Goal: Task Accomplishment & Management: Manage account settings

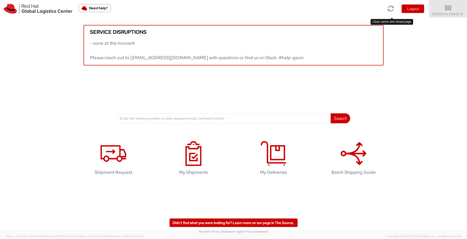
click at [389, 8] on icon at bounding box center [391, 8] width 6 height 7
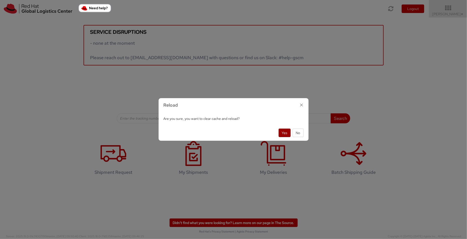
click at [287, 136] on button "Yes" at bounding box center [285, 133] width 12 height 9
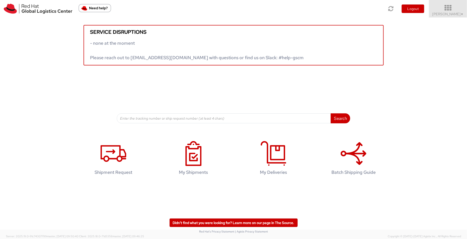
click at [448, 12] on span "Pallav Sen Gupta ▼" at bounding box center [447, 14] width 31 height 5
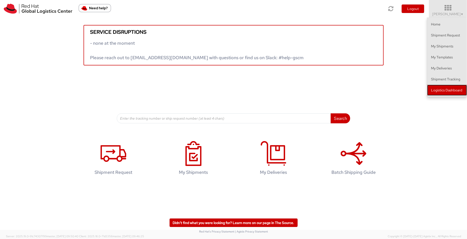
click at [451, 87] on link "Logistics Dashboard" at bounding box center [447, 90] width 40 height 11
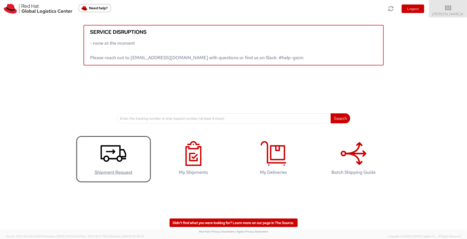
click at [110, 154] on icon at bounding box center [114, 153] width 26 height 25
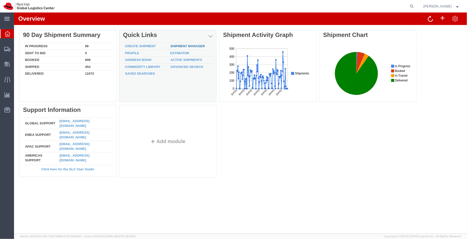
click at [189, 44] on link "Shipment Manager" at bounding box center [187, 46] width 35 height 4
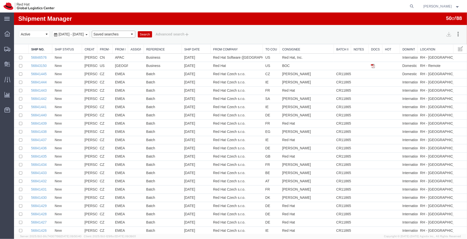
click at [129, 32] on select "Saved searches APAC EMEA India India - Inbounds NA/LATM" at bounding box center [114, 34] width 44 height 7
select select "APAC"
click at [100, 31] on select "Saved searches APAC EMEA India India - Inbounds NA/LATM" at bounding box center [114, 34] width 44 height 7
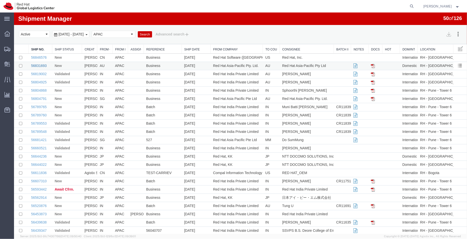
click at [43, 65] on link "56831693" at bounding box center [39, 66] width 16 height 4
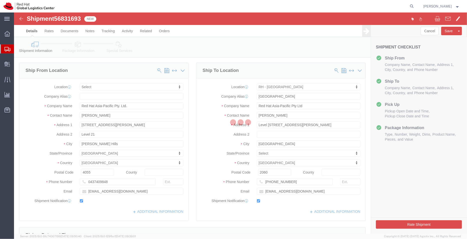
select select
select select "50511"
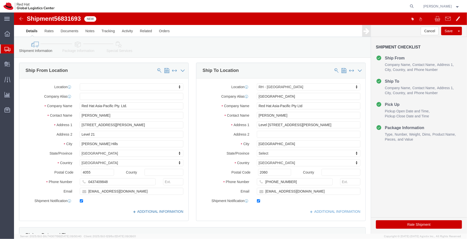
click link "ADDITIONAL INFORMATION"
drag, startPoint x: 97, startPoint y: 101, endPoint x: 51, endPoint y: 99, distance: 46.8
click div "Location My Profile Location RH - Amsterdam - MSO RH - Amsterdam Data Center RH…"
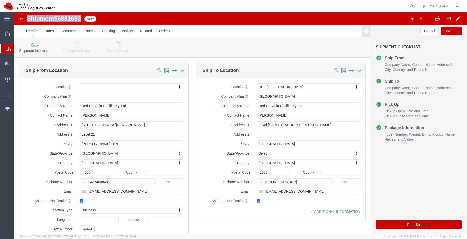
drag, startPoint x: 66, startPoint y: 5, endPoint x: 13, endPoint y: 5, distance: 52.8
click div "Shipment 56831693 New"
copy h1 "Shipment 56831693"
click icon
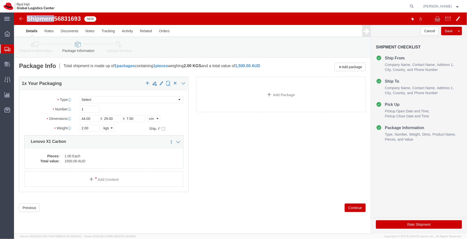
click icon
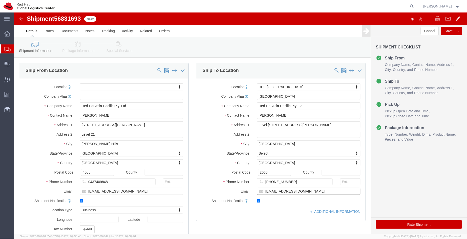
drag, startPoint x: 290, startPoint y: 182, endPoint x: 227, endPoint y: 181, distance: 63.0
click div "Email aarthur@redhat.com"
checkbox input "false"
click icon
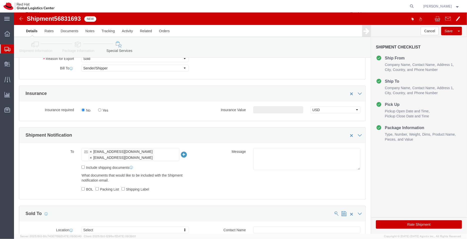
scroll to position [154, 0]
click ul "danbutle@redhat.com vbinding@redhat.com"
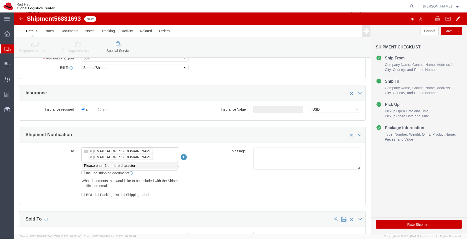
paste input "aarthur@redhat.com"
type input "aarthur@redhat.com"
type input "danbutle@redhat.com,vbinding@redhat.com,aarthur@redhat.com"
paste input "apaclogistics@redhat.com"
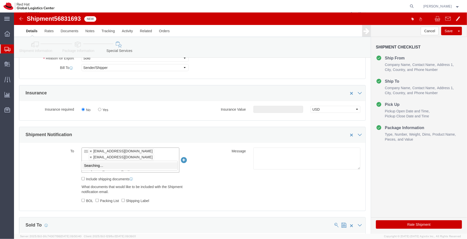
scroll to position [0, 0]
type input "apaclogistics@redhat.com"
type input "danbutle@redhat.com,vbinding@redhat.com,aarthur@redhat.com,apaclogistics@redhat…"
paste input "laptop-return@redhat.com"
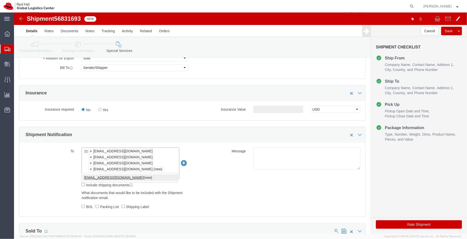
type input "laptop-return@redhat.com"
type input "danbutle@redhat.com,vbinding@redhat.com,aarthur@redhat.com,apaclogistics@redhat…"
click icon
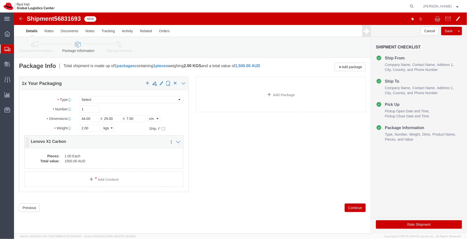
click dd "1500.00 AUD"
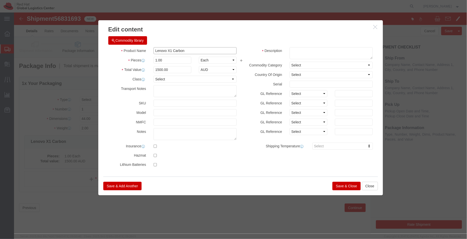
click input "Lenovo X1 Carbon"
type input "Laptop - Lenovo X1 Carbon"
click button "Save & Close"
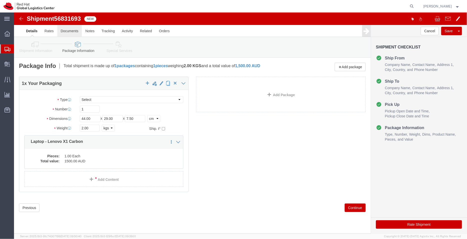
click link "Documents"
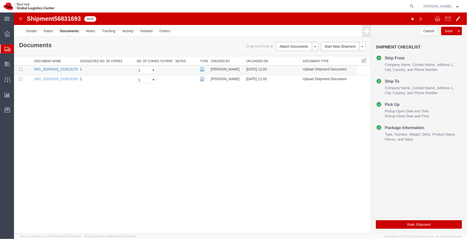
click at [59, 69] on link "IMG_20250916_152813179.jpg" at bounding box center [58, 69] width 49 height 4
click at [66, 79] on link "IMG_20250916_152828206.jpg" at bounding box center [58, 79] width 49 height 4
click at [34, 35] on link "Details" at bounding box center [31, 31] width 18 height 12
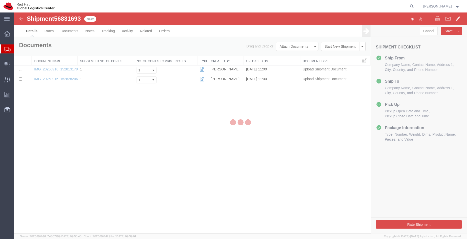
select select "50511"
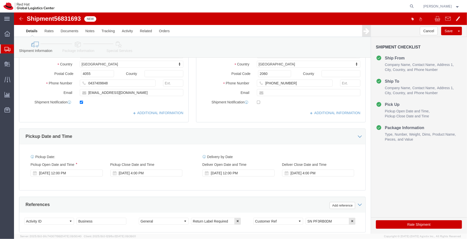
scroll to position [105, 0]
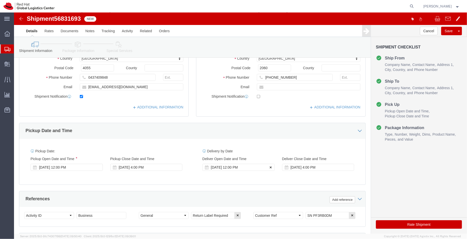
click icon
click icon "button"
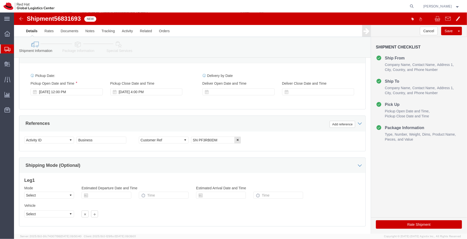
scroll to position [185, 0]
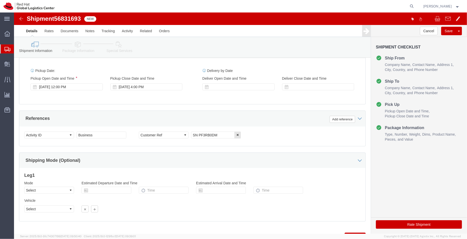
click icon
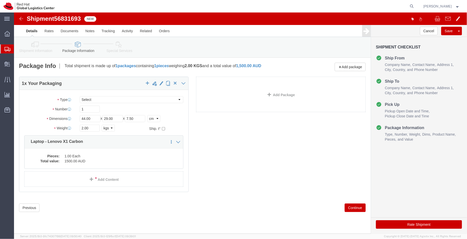
click icon
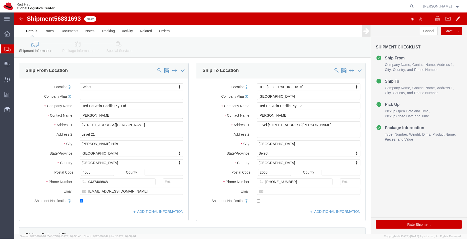
drag, startPoint x: 91, startPoint y: 103, endPoint x: 30, endPoint y: 96, distance: 61.9
click div "Location Select Select My Profile Location RH - Amsterdam - MSO RH - Amsterdam …"
drag, startPoint x: 116, startPoint y: 91, endPoint x: 10, endPoint y: 77, distance: 107.4
click div "Location Select Select My Profile Location RH - Amsterdam - MSO RH - Amsterdam …"
paste input "Dane Butler"
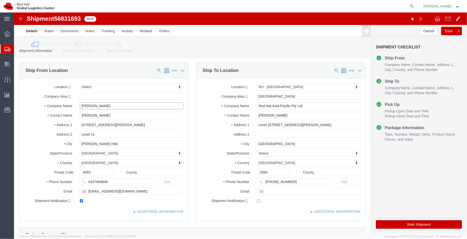
type input "Dane Butler"
drag, startPoint x: 298, startPoint y: 91, endPoint x: 202, endPoint y: 90, distance: 96.8
click div "Company Name Red Hat Asia-Pacific Pty Ltd"
paste input "Attn: Red Hat IT - Endpoint Systems/Snehal Kale"
type input "Attn: Red Hat IT - Endpoint Systems/Snehal Kale"
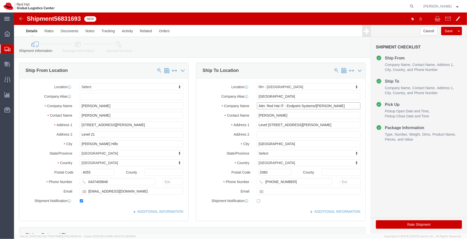
drag, startPoint x: 328, startPoint y: 91, endPoint x: 234, endPoint y: 83, distance: 94.7
click div "Location RH - Sydney Select My Profile Location RH - Amsterdam - MSO RH - Amste…"
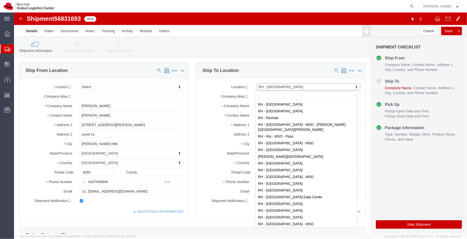
scroll to position [708, 0]
select select "38576"
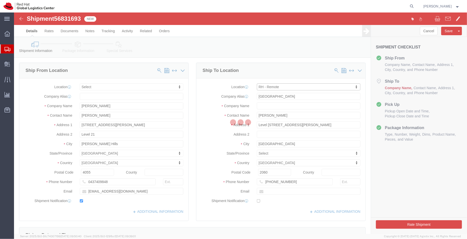
type input "REMOTE"
type input "Red Hat"
select select "US"
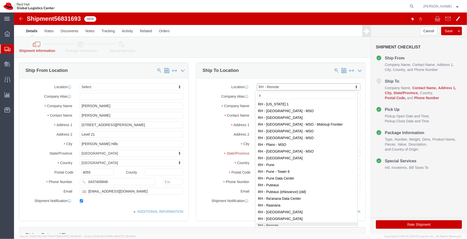
scroll to position [0, 0]
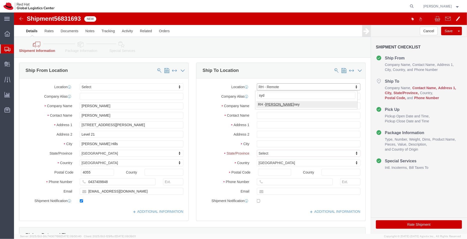
type input "syd"
select select "50511"
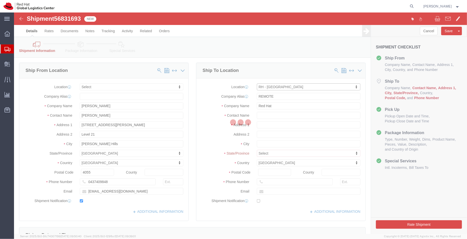
type input "[GEOGRAPHIC_DATA]"
type input "Red Hat Asia-Pacific Pty Ltd"
type input "Level [STREET_ADDRESS][PERSON_NAME]"
type input "[GEOGRAPHIC_DATA]"
select select "AU"
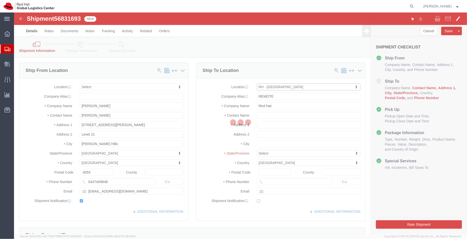
type input "2060"
type input "[PHONE_NUMBER]"
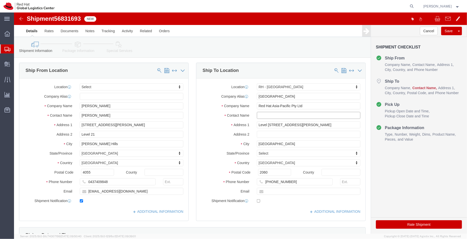
click input "text"
paste input "Attn: Red Hat IT - Endpoint Systems/[PERSON_NAME]"
type input "Attn: Red Hat IT - Endpoint Systems/[PERSON_NAME]"
click input "text"
paste input "[EMAIL_ADDRESS][DOMAIN_NAME]"
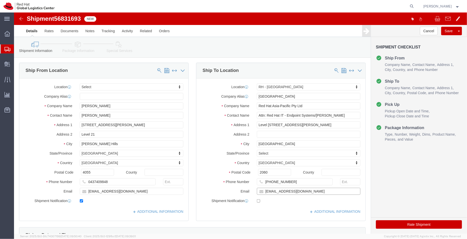
type input "[EMAIL_ADDRESS][DOMAIN_NAME]"
click input "checkbox"
checkbox input "true"
click link "ADDITIONAL INFORMATION"
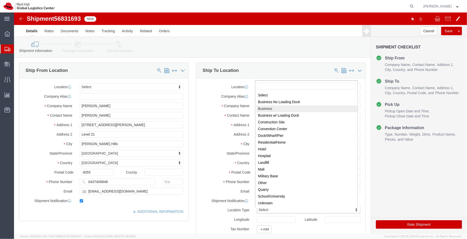
select select "BUSI"
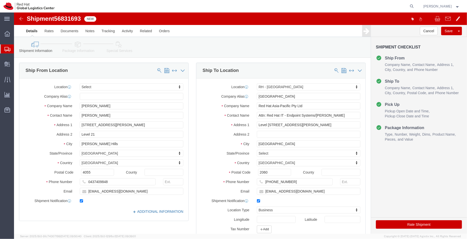
click link "ADDITIONAL INFORMATION"
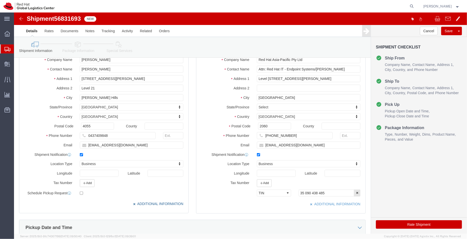
scroll to position [47, 0]
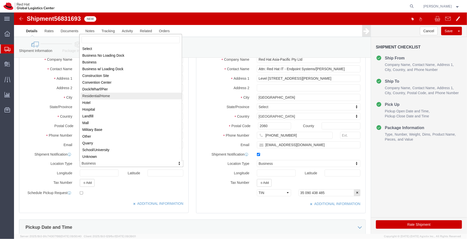
select select "HOME"
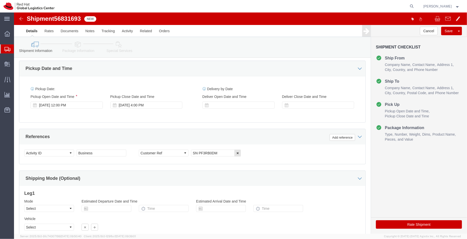
scroll to position [212, 0]
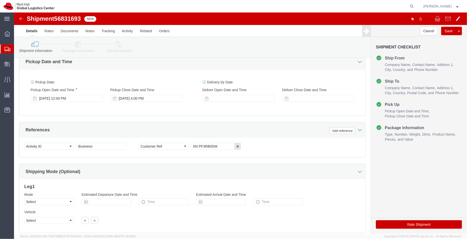
click icon
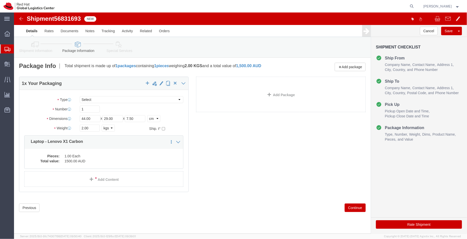
click icon
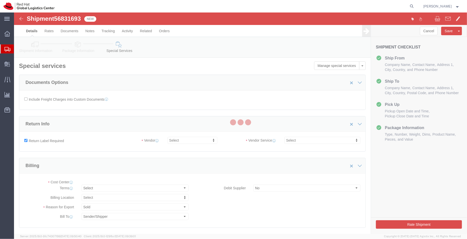
select select "COSTCENTER"
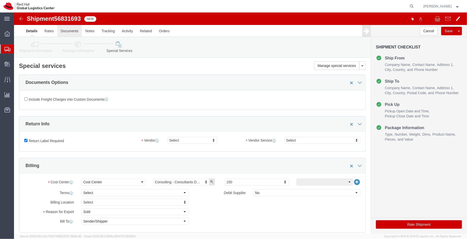
click link "Documents"
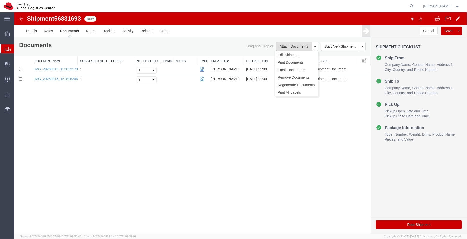
click at [287, 49] on button "Attach Documents" at bounding box center [294, 46] width 36 height 9
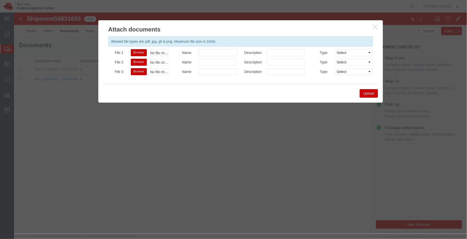
click at [139, 52] on button "Browse" at bounding box center [139, 52] width 16 height 7
type input "C:\fakepath\MATERIAL SAFETY DATA SHEET- Lenovo shorter version.pdf"
click at [368, 93] on button "Upload" at bounding box center [368, 93] width 18 height 9
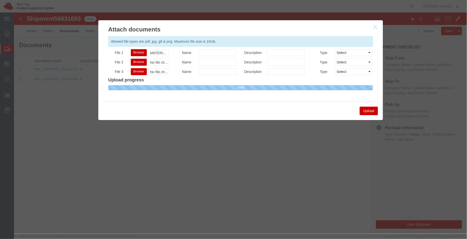
select select
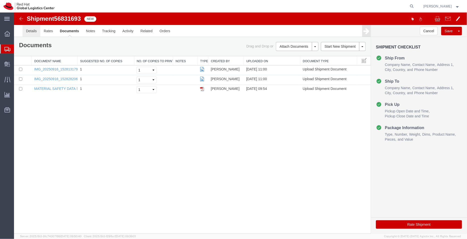
click at [29, 34] on link "Details" at bounding box center [31, 31] width 18 height 12
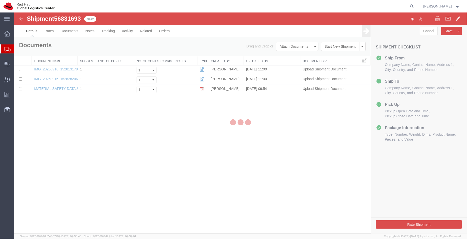
select select "50511"
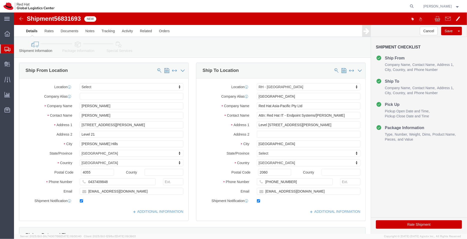
click link "Package Information"
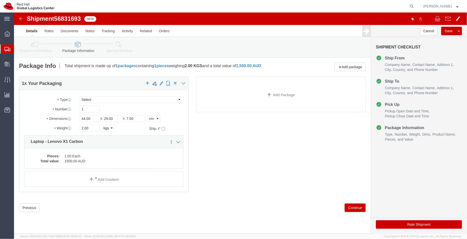
click icon
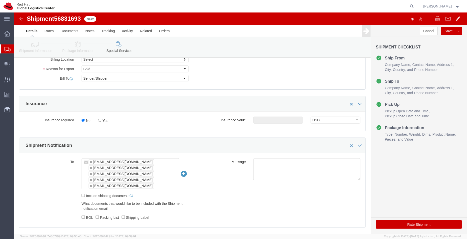
scroll to position [145, 0]
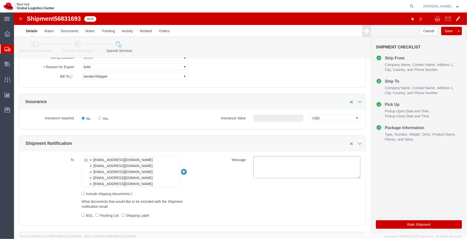
click textarea
type textarea "Laptop being returned"
click link "Package Information"
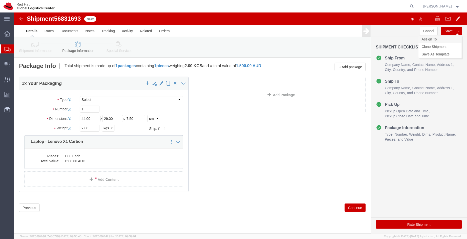
click link "Assign To"
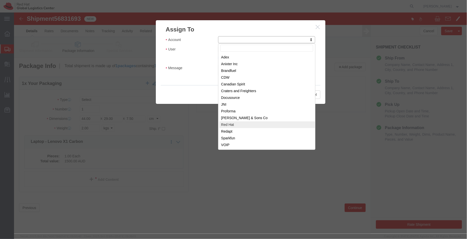
select select "104821"
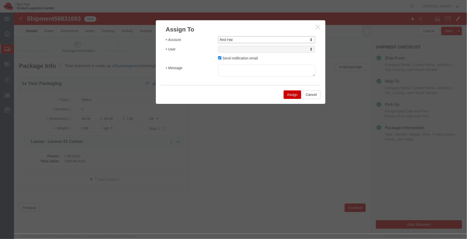
select select
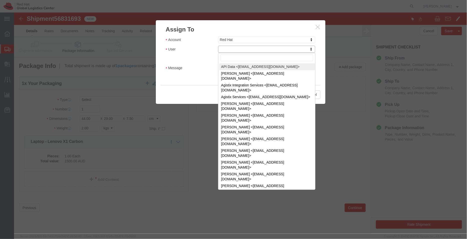
drag, startPoint x: 235, startPoint y: 51, endPoint x: 221, endPoint y: 38, distance: 18.8
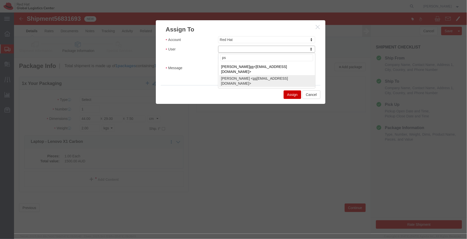
type input "ps"
select select "17188"
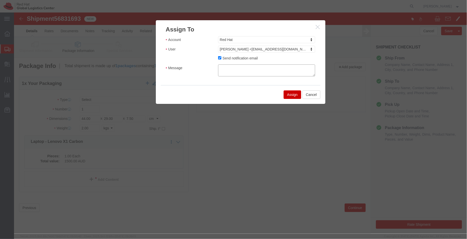
click textarea "Message"
click textarea "Deatails required from the shipper"
type textarea "Details required from the shipper"
click button "Assign"
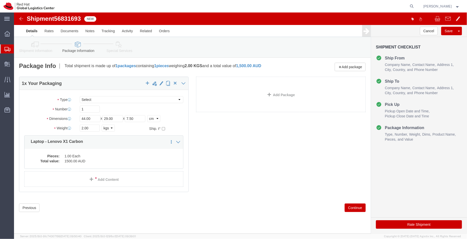
click at [0, 0] on span "Shipment Manager" at bounding box center [0, 0] width 0 height 0
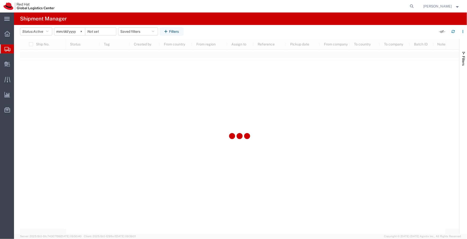
type input "[DATE]"
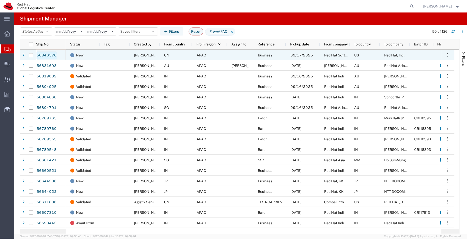
click at [45, 53] on link "56846576" at bounding box center [46, 56] width 21 height 8
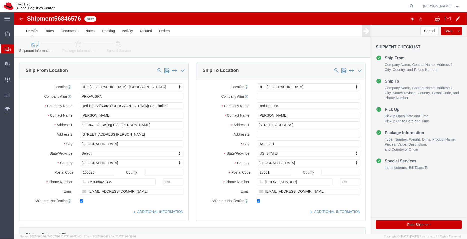
select select "38006"
select select "38014"
click link "ADDITIONAL INFORMATION"
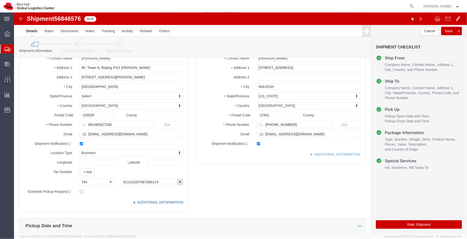
scroll to position [58, 0]
click link "ADDITIONAL INFORMATION"
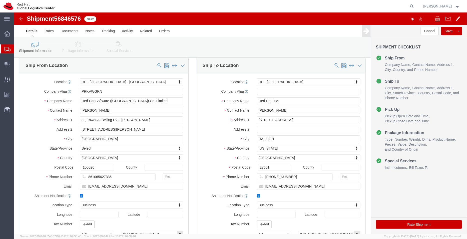
scroll to position [5, 0]
click icon
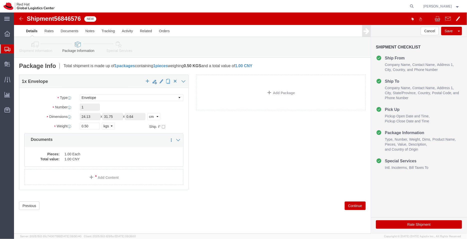
click icon
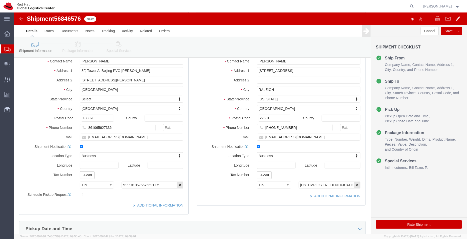
scroll to position [59, 0]
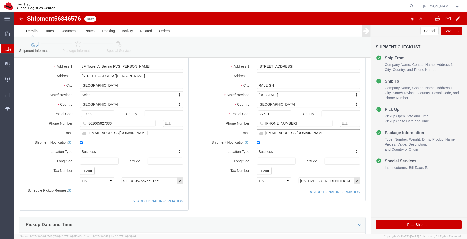
click input "mvittori@redhat.com"
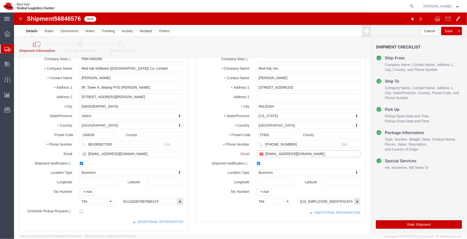
scroll to position [80, 0]
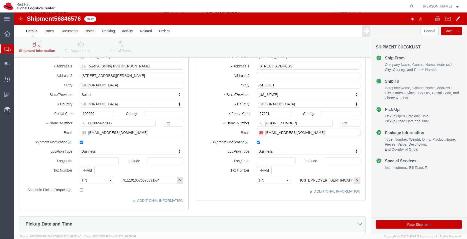
paste input "americaslogistics@redhat.com"
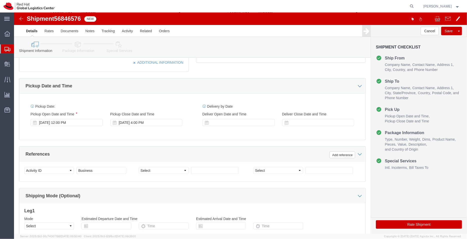
scroll to position [199, 0]
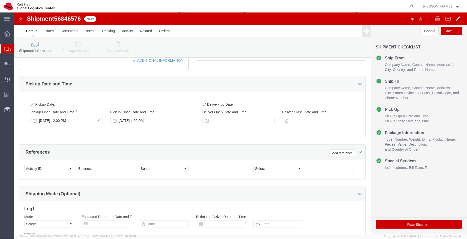
type input "mvittori@redhat.com,americaslogistics@redhat.com"
click div "Sep 17 2025 12:00 PM"
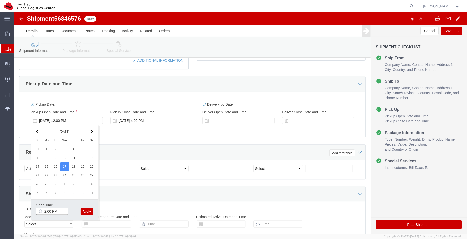
type input "2:00 PM"
click button "Apply"
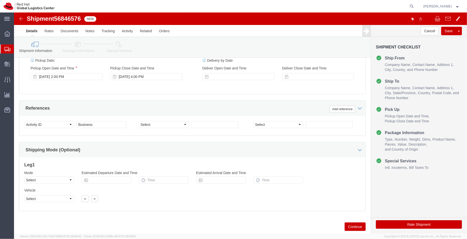
scroll to position [256, 0]
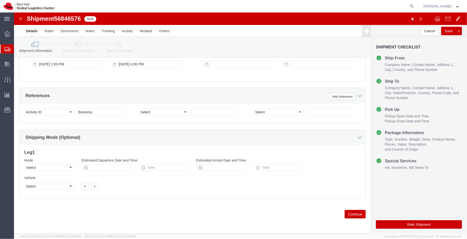
click icon
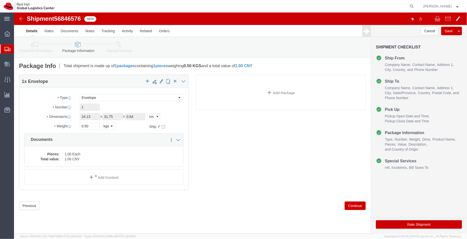
click icon
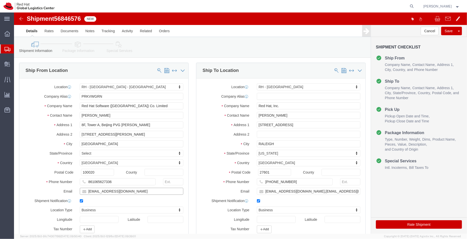
click input "rpang@redhat.com"
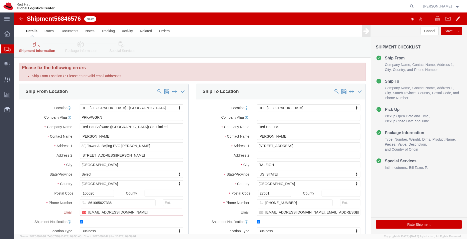
paste input "[EMAIL_ADDRESS][DOMAIN_NAME]"
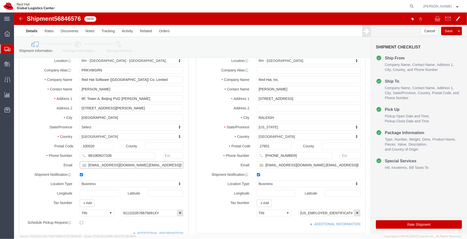
scroll to position [26, 0]
type input "rpang@redhat.com,apaclogistics@redhat.com"
click icon
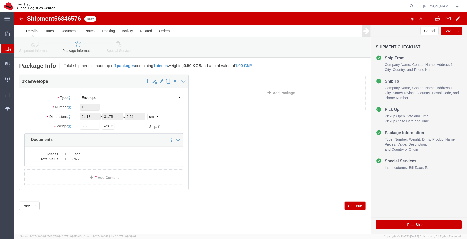
click link "Shipment Information"
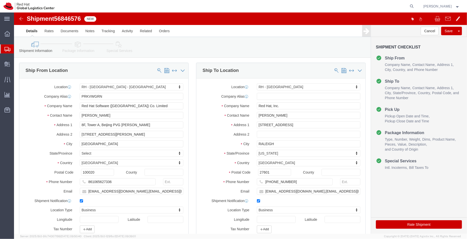
click icon
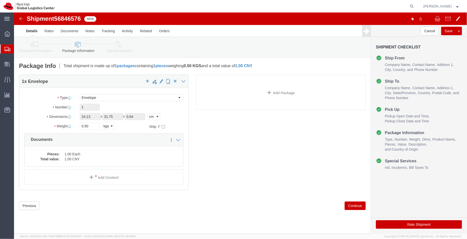
click link "Shipment Information"
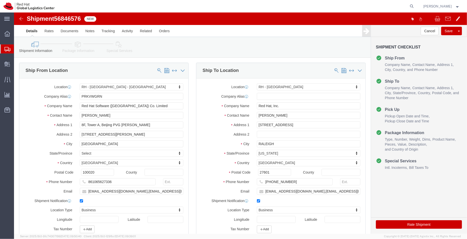
click icon
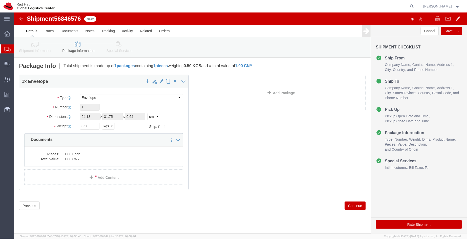
click icon
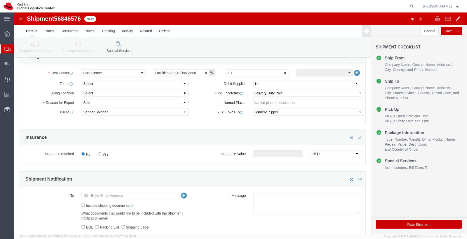
scroll to position [107, 0]
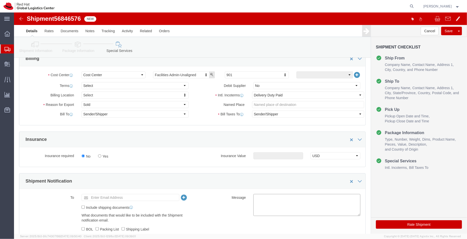
click textarea
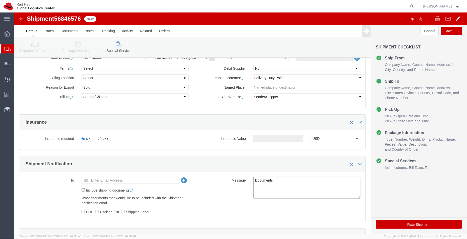
scroll to position [125, 0]
type textarea "Documents"
click select "Select Free of Charge Free of Cost NET 30 NET 45 NET 60 See Comment"
select select "FREE_OF_COST"
click select "Select Free of Charge Free of Cost NET 30 NET 45 NET 60 See Comment"
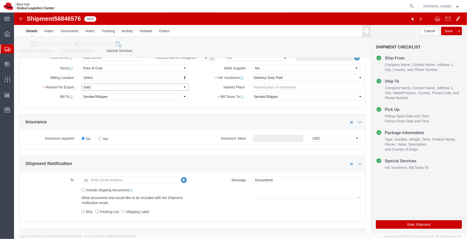
click select "Select Gift Personal Effects Repair/Warranty Return Sample Sold Temporary/Not S…"
select select "SAMPLE"
click select "Select Gift Personal Effects Repair/Warranty Return Sample Sold Temporary/Not S…"
click button "Rate Shipment"
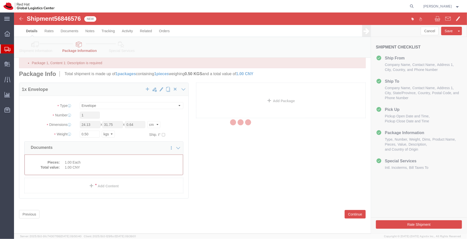
scroll to position [0, 0]
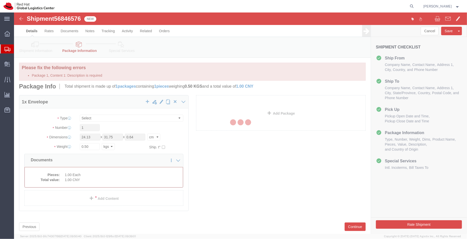
select select "ENV"
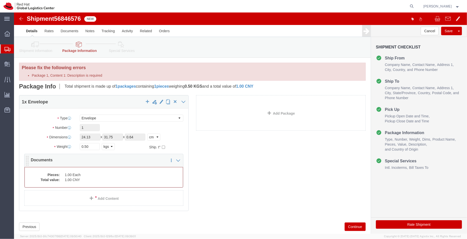
click dd "1.00 Each"
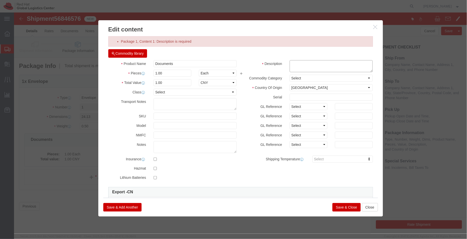
click textarea
drag, startPoint x: 162, startPoint y: 50, endPoint x: 123, endPoint y: 51, distance: 39.3
click div "Product Name Documents"
click textarea
paste textarea "Documents"
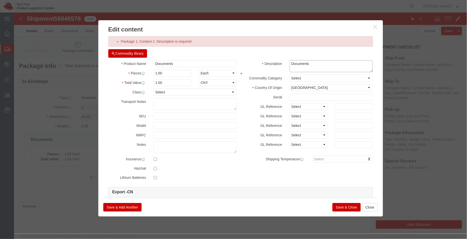
type textarea "Documents"
click button "Save & Close"
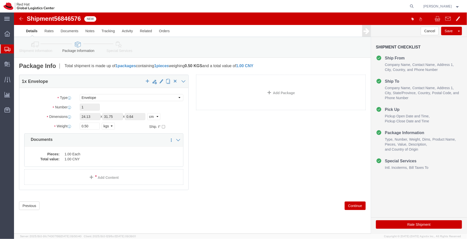
click button "Continue"
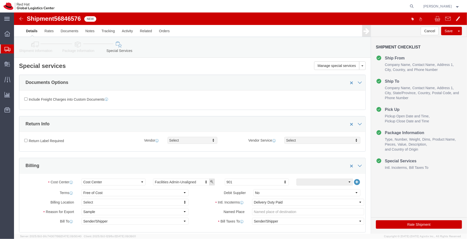
click button "Rate Shipment"
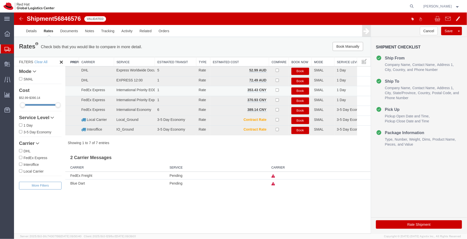
click at [299, 90] on button "Book" at bounding box center [300, 90] width 18 height 7
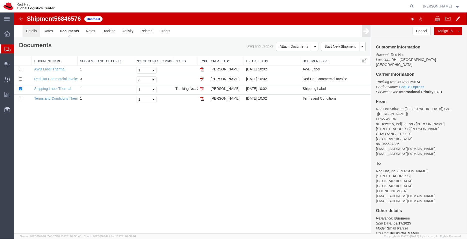
click at [29, 33] on link "Details" at bounding box center [31, 31] width 18 height 12
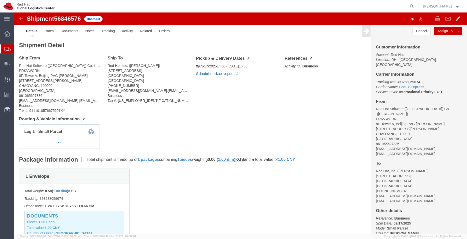
click link "Schedule pickup request"
drag, startPoint x: 418, startPoint y: 92, endPoint x: 412, endPoint y: 92, distance: 5.8
click address "Red Hat Software (Beijing) Co... (Rui Pang) PRKVWGRN 8F, Tower A, Beijing PVG F…"
copy address "Rui"
drag, startPoint x: 245, startPoint y: 54, endPoint x: 185, endPoint y: 54, distance: 59.8
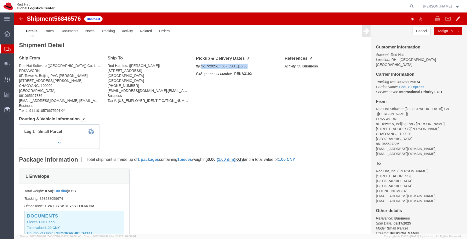
click p "09/17/2025 14:00 - 09/17/2025 16:00"
copy p "09/17/2025 14:00 - 09/17/2025 16:00"
drag, startPoint x: 240, startPoint y: 61, endPoint x: 219, endPoint y: 60, distance: 20.8
click p "Pickup request number : PEKA3192"
copy b "PEKA3192"
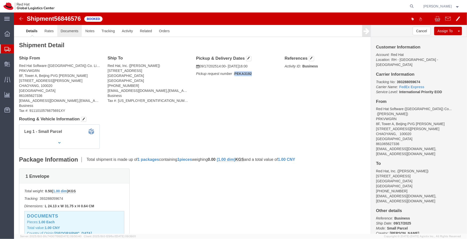
click link "Documents"
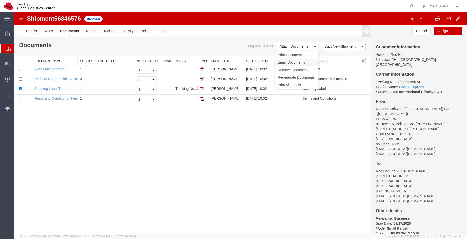
click at [283, 60] on link "Email Documents" at bounding box center [296, 63] width 44 height 8
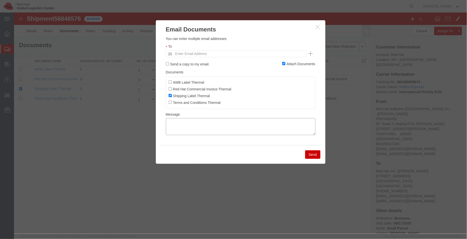
click at [220, 127] on textarea at bounding box center [241, 126] width 150 height 17
paste textarea "Hi Rui , please find attached shipping label for the document shipment RH Ralei…"
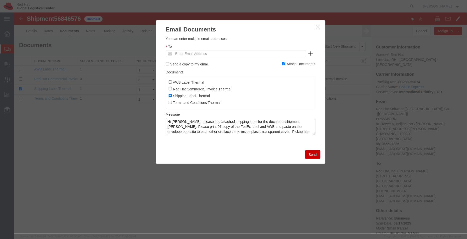
scroll to position [9, 0]
click at [220, 127] on textarea "Hi Rui , please find attached shipping label for the document shipment RH Ralei…" at bounding box center [241, 126] width 150 height 17
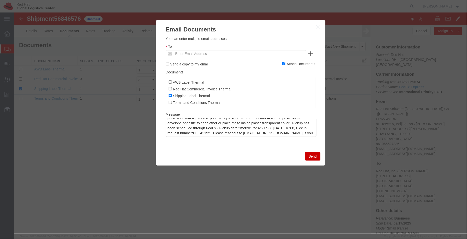
scroll to position [0, 0]
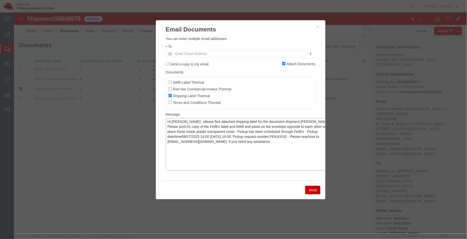
drag, startPoint x: 313, startPoint y: 134, endPoint x: 333, endPoint y: 171, distance: 41.7
click at [333, 171] on div "Email Documents Please fix the following errors You can enter multiple email ad…" at bounding box center [240, 123] width 453 height 222
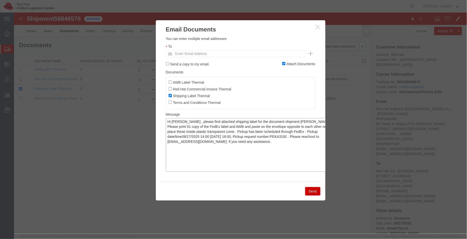
type textarea "Hi Rui , please find attached shipping label for the document shipment RH Ralei…"
click at [169, 89] on input "Red Hat Commercial Invoice Thermal" at bounding box center [169, 88] width 3 height 3
click at [169, 88] on input "Red Hat Commercial Invoice Thermal" at bounding box center [169, 88] width 3 height 3
checkbox input "false"
click at [169, 81] on input "AWB Label Thermal" at bounding box center [169, 81] width 3 height 3
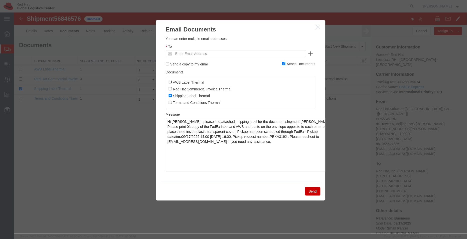
checkbox input "true"
click at [186, 52] on input "text" at bounding box center [202, 53] width 59 height 7
type input "rpang"
type input "rpang@redhat.com"
click at [311, 196] on button "Send" at bounding box center [312, 191] width 15 height 9
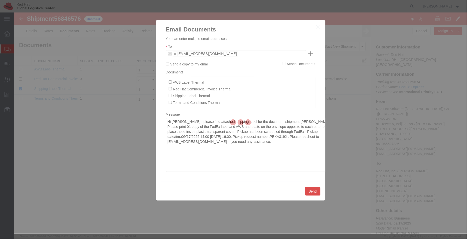
checkbox input "false"
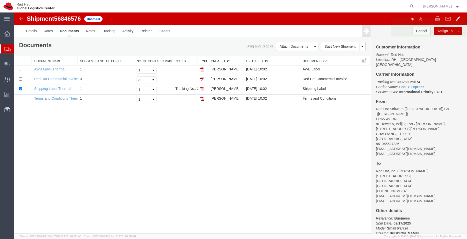
click at [0, 0] on span "Shipment Manager" at bounding box center [0, 0] width 0 height 0
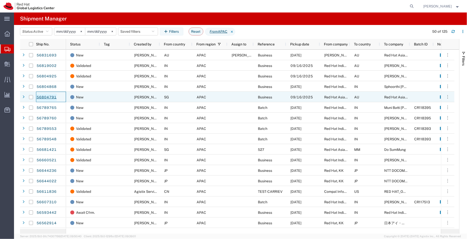
click at [50, 98] on link "56804791" at bounding box center [46, 98] width 21 height 8
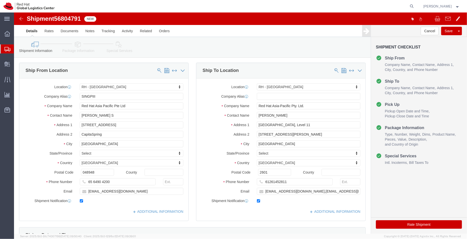
select select "51051"
select select "37938"
click link "ADDITIONAL INFORMATION"
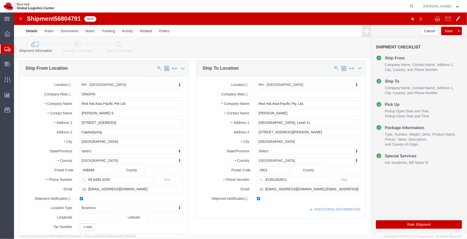
scroll to position [2, 0]
click link "ADDITIONAL INFORMATION"
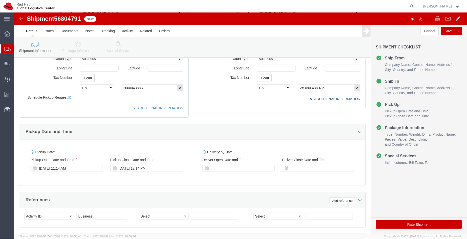
scroll to position [154, 0]
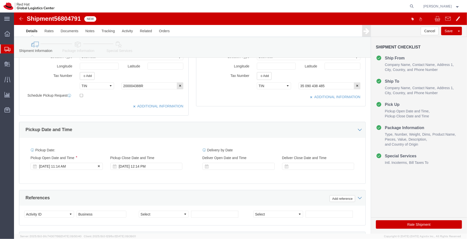
click div "Sep 17 2025 11:14 AM"
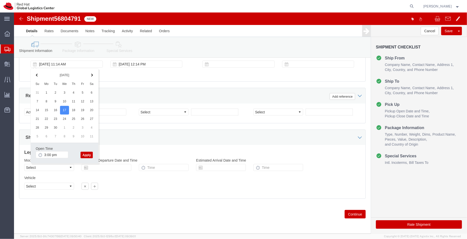
type input "3:00 PM"
click button "Apply"
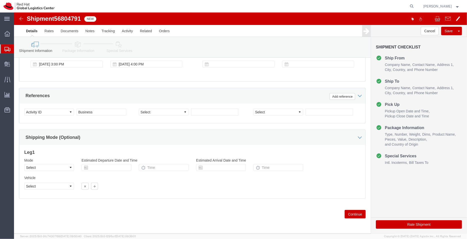
click link "Package Information"
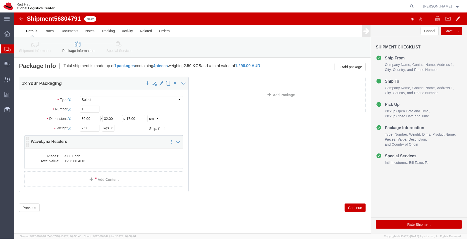
click dd "1296.00 AUD"
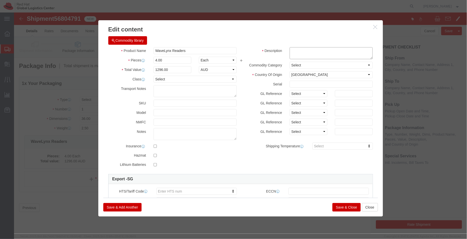
click textarea
type textarea "For door access (sample - not for resale, value for customs purpose only)"
type input "8471.60.9030"
click button "Save & Close"
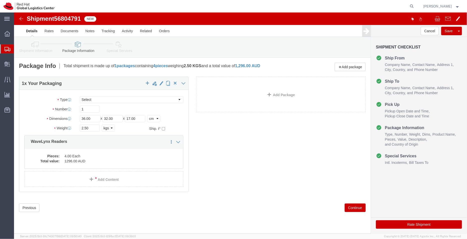
click icon
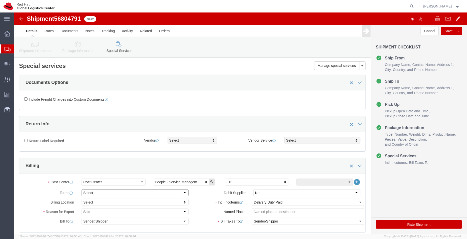
click select "Select Free of Charge Free of Cost NET 30 NET 45 NET 60 See Comment"
select select "FREE_OF_COST"
click select "Select Free of Charge Free of Cost NET 30 NET 45 NET 60 See Comment"
click select "Select Gift Personal Effects Repair/Warranty Return Sample Sold Temporary/Not S…"
select select "SAMPLE"
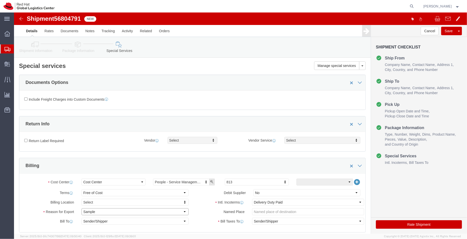
click select "Select Gift Personal Effects Repair/Warranty Return Sample Sold Temporary/Not S…"
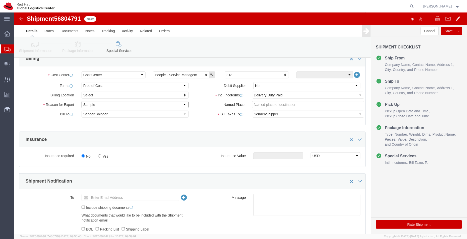
scroll to position [142, 0]
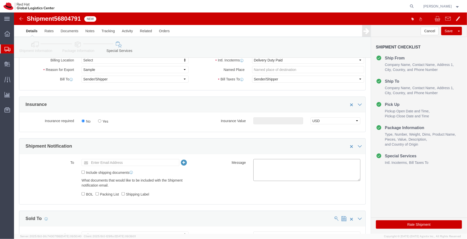
click textarea
click icon
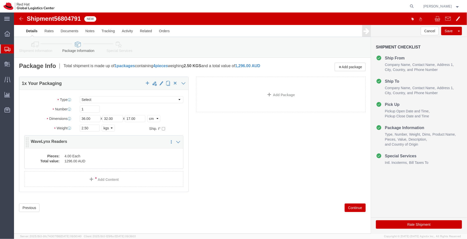
click dd "4.00 Each"
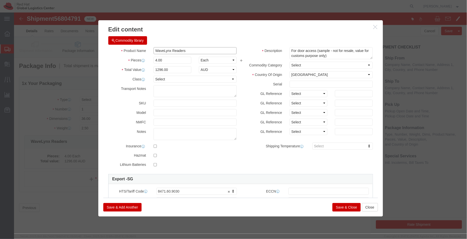
drag, startPoint x: 190, startPoint y: 52, endPoint x: 123, endPoint y: 44, distance: 67.0
click div "Product Name WaveLynx Readers Pieces 4.00 Select Bag Barrels 100Board Feet Bott…"
click div "Save & Add Another Save & Close Close"
click button "Save & Close"
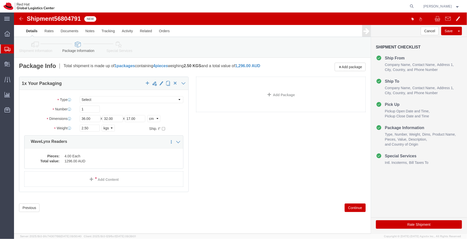
click link "Special Services"
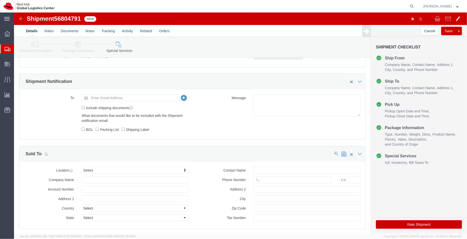
scroll to position [209, 0]
click textarea
paste textarea "WaveLynx Readers"
type textarea "WaveLynx Readers"
click icon
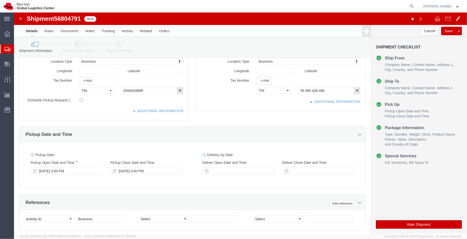
scroll to position [256, 0]
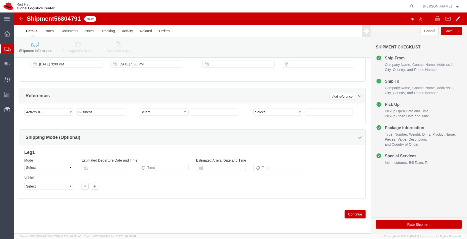
click link "Package Information"
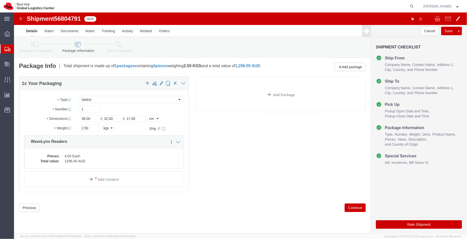
click icon
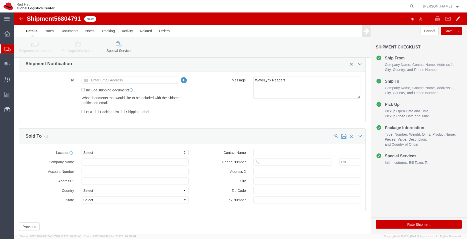
scroll to position [228, 0]
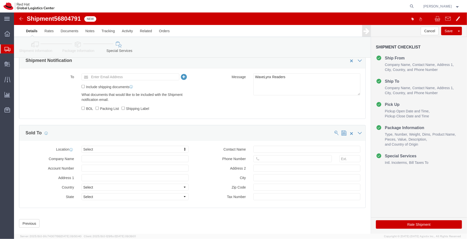
click button "Rate Shipment"
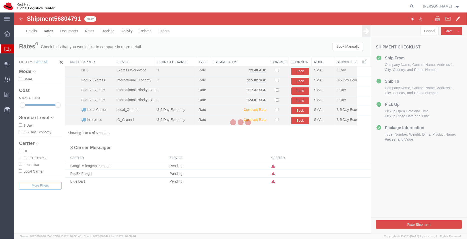
scroll to position [0, 0]
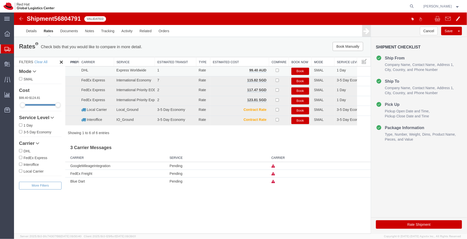
click at [299, 69] on button "Book" at bounding box center [300, 71] width 18 height 7
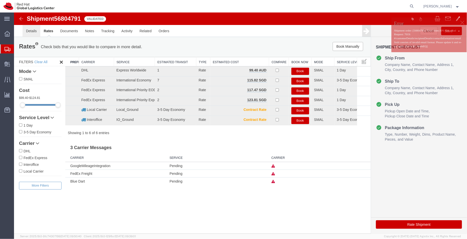
click at [32, 34] on link "Details" at bounding box center [31, 31] width 18 height 12
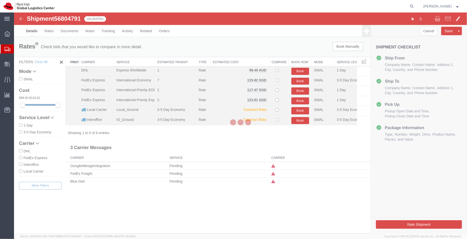
select select "51051"
select select "37938"
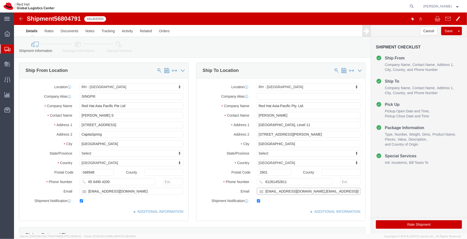
drag, startPoint x: 282, startPoint y: 177, endPoint x: 221, endPoint y: 182, distance: 62.0
click div "Email szanoni@redhat.com,apaclogistics@redhat.com"
type input "[EMAIL_ADDRESS][DOMAIN_NAME]"
click link "Package Information"
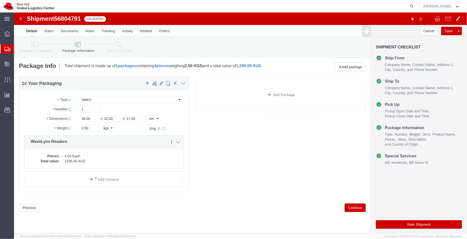
click link "Special Services"
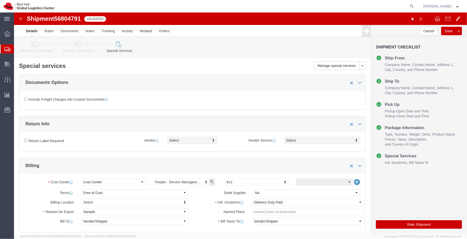
scroll to position [194, 0]
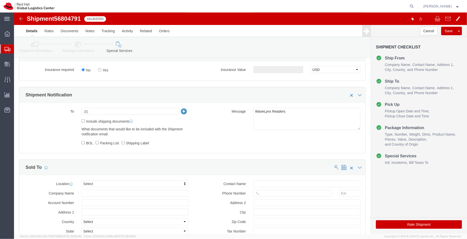
click input "text"
paste input "szanoni@redhat.com"
type input "szanoni@redhat.com"
click div "Insurance required No Yes Insurance Value Select USD JPY GBP CAD EUR"
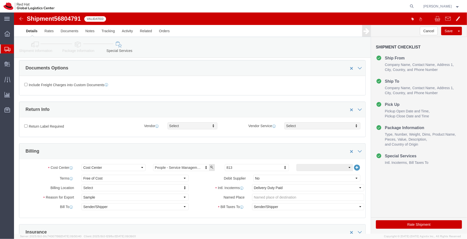
scroll to position [0, 0]
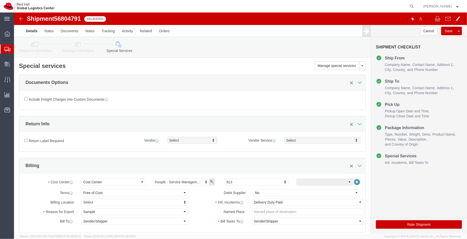
click icon
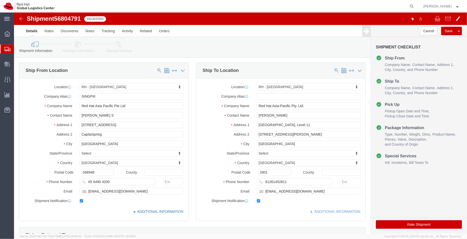
click link "ADDITIONAL INFORMATION"
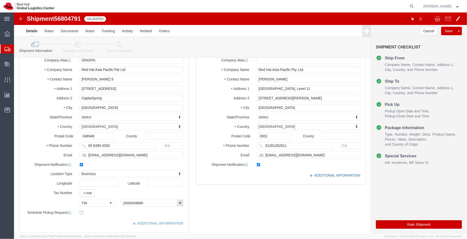
click link "ADDITIONAL INFORMATION"
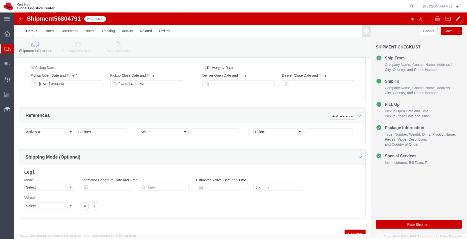
scroll to position [236, 0]
click icon
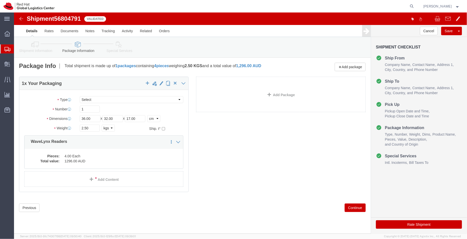
click icon
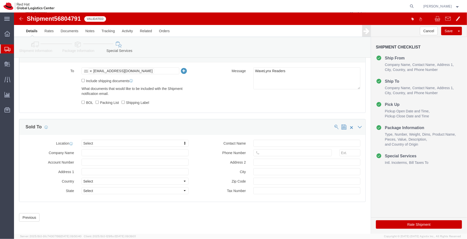
scroll to position [238, 0]
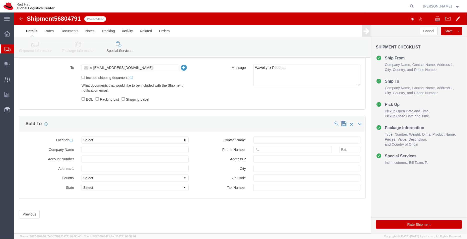
click div "Shipment Checklist Ship From Company Name Contact Name Address 1 City State/Pro…"
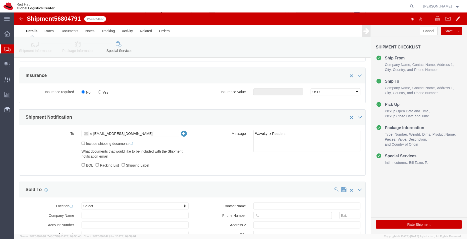
scroll to position [171, 0]
click button "Rate Shipment"
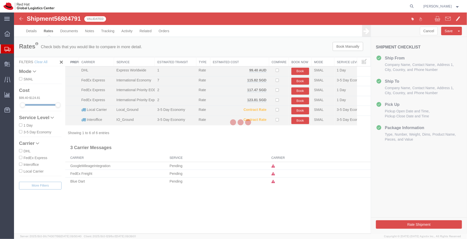
scroll to position [0, 0]
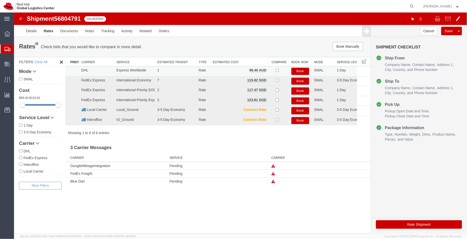
click at [299, 69] on button "Book" at bounding box center [300, 71] width 18 height 7
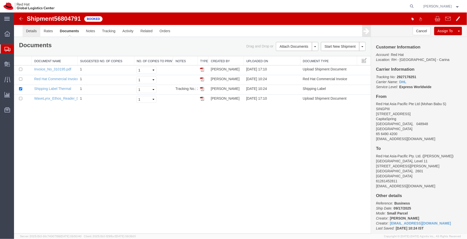
click at [32, 32] on link "Details" at bounding box center [31, 31] width 18 height 12
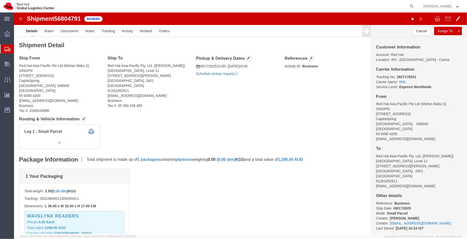
click link "Schedule pickup request"
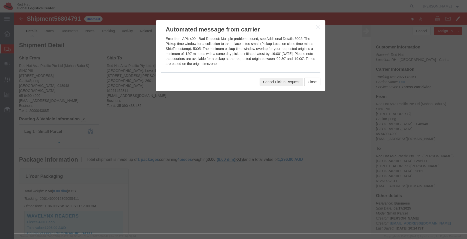
click icon "button"
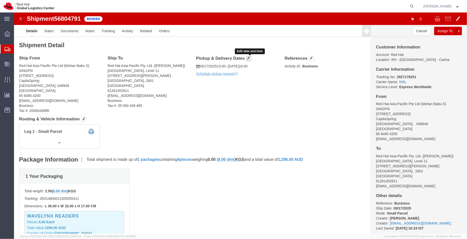
click span "button"
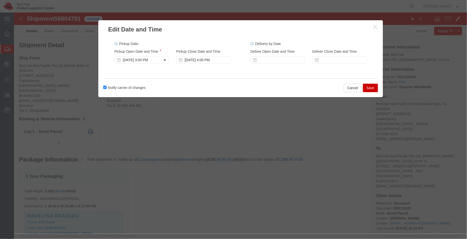
click div "[DATE] 3:00 PM"
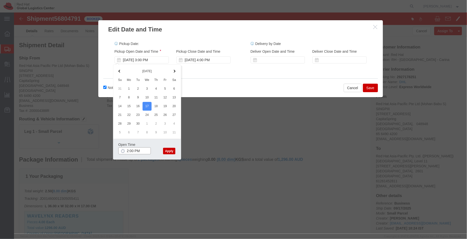
type input "2:00 PM"
click button "Apply"
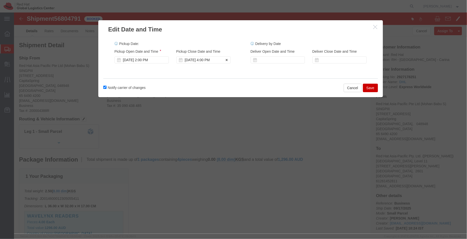
click div "[DATE] 4:00 PM"
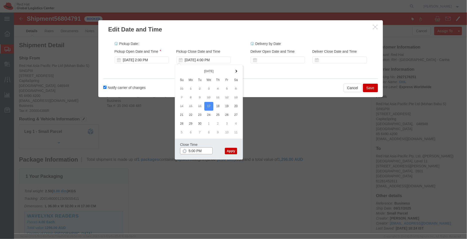
type input "5:00 PM"
click button "Apply"
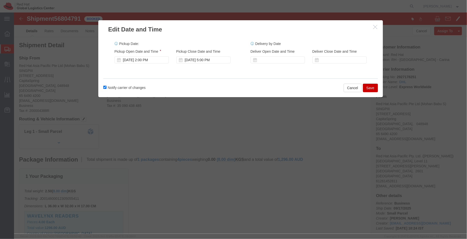
click button "Save"
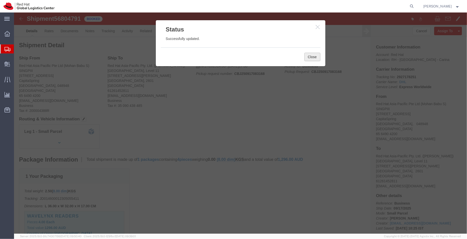
click button "Close"
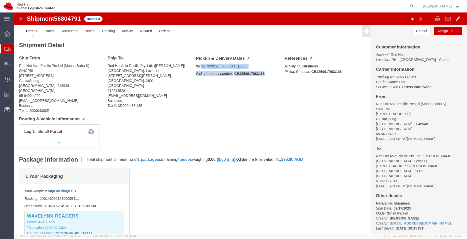
drag, startPoint x: 250, startPoint y: 63, endPoint x: 185, endPoint y: 54, distance: 65.4
click div "Pickup & Delivery Dates 09/17/2025 14:00 - 09/17/2025 17:00 Pickup request numb…"
copy div "09/17/2025 14:00 - 09/17/2025 17:00 Pickup request number: CBJ250917083168"
click link "Documents"
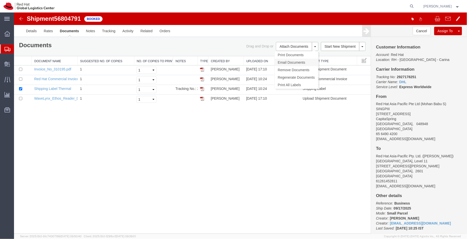
click at [291, 61] on link "Email Documents" at bounding box center [296, 63] width 44 height 8
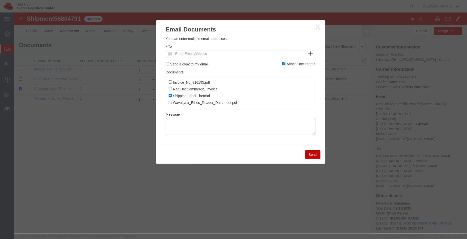
click at [248, 128] on textarea at bounding box center [241, 126] width 150 height 17
paste textarea "09/17/2025 14:00 - 09/17/2025 17:00 Pickup request number:CBJ250917083168"
click at [167, 133] on textarea "09/17/2025 14:00 - 09/17/2025 17:00 Pickup request number:CBJ250917083168" at bounding box center [241, 126] width 150 height 17
click at [168, 121] on textarea "09/17/2025 14:00 - 09/17/2025 17:00 DHL Pickup request number:CBJ250917083168" at bounding box center [241, 126] width 150 height 17
type textarea "Pickup date/time -09/17/2025 14:00 - 09/17/2025 17:00 DHL Pickup request number…"
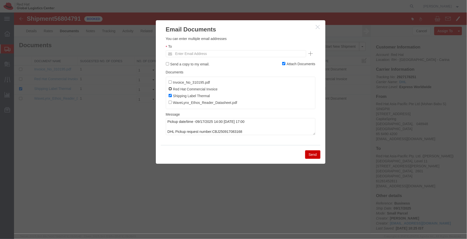
click at [169, 89] on input "Red Hat Commercial Invoice" at bounding box center [169, 88] width 3 height 3
checkbox input "true"
click at [197, 52] on input "text" at bounding box center [202, 53] width 59 height 7
type input "bsmohan"
type input "bsmohan@redhat.com"
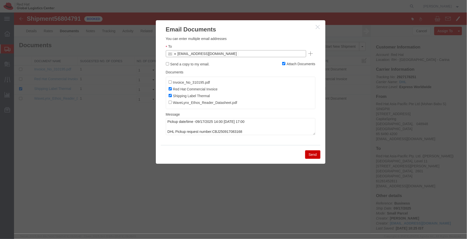
paste input "salchua@redhat.com"
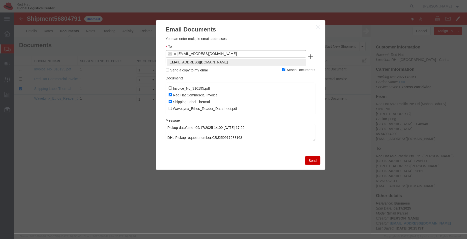
type input "salchua@redhat.com"
type input "bsmohan@redhat.com,salchua@redhat.com"
click at [315, 158] on button "Send" at bounding box center [312, 160] width 15 height 9
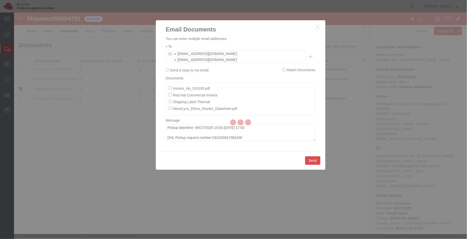
checkbox input "false"
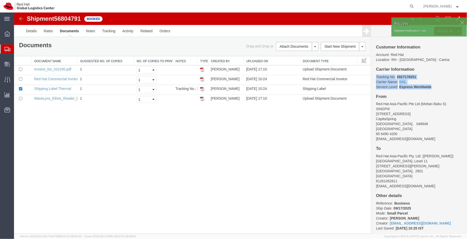
drag, startPoint x: 448, startPoint y: 99, endPoint x: 373, endPoint y: 74, distance: 79.3
click at [373, 74] on div "Customer Information Account: Red Hat Location: RH - Bangalore - Carina Carrier…" at bounding box center [419, 135] width 96 height 197
copy p "Tracking No: 2927178251 Carrier Name: DHL DHL Service Level: Express Worldwide"
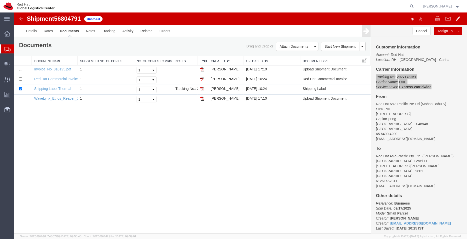
click at [0, 0] on span "Shipment Manager" at bounding box center [0, 0] width 0 height 0
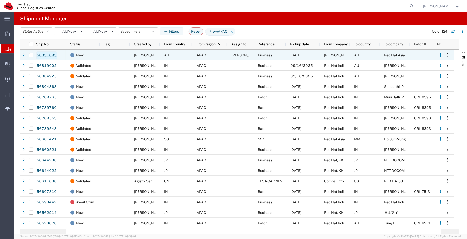
click at [51, 55] on link "56831693" at bounding box center [46, 56] width 21 height 8
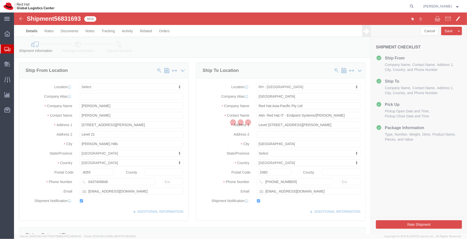
select select
select select "50511"
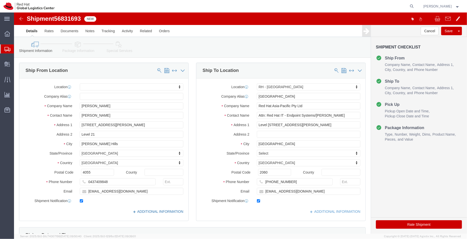
click link "ADDITIONAL INFORMATION"
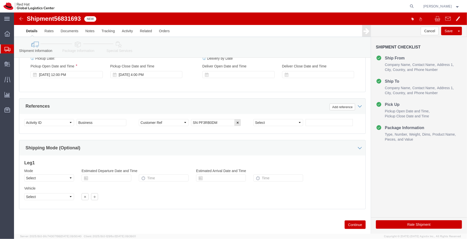
scroll to position [246, 0]
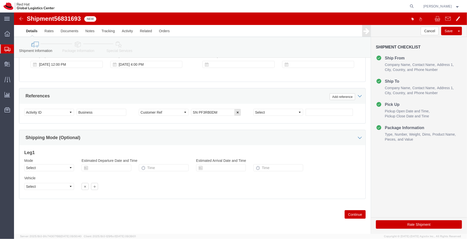
click icon
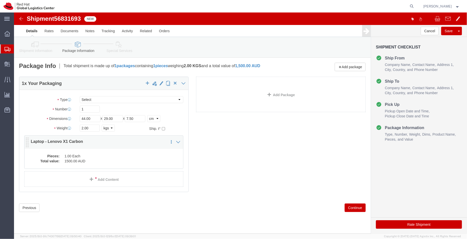
click dd "1.00 Each"
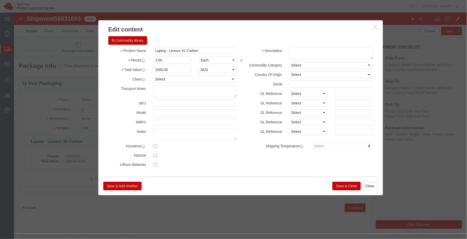
click button "Save & Close"
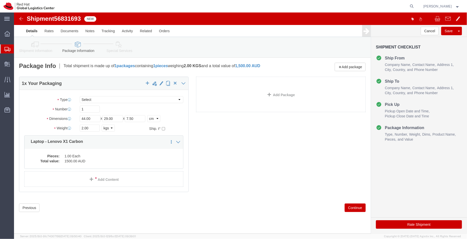
click icon
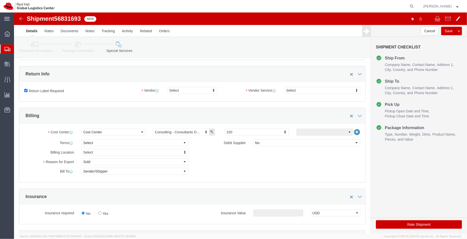
scroll to position [55, 0]
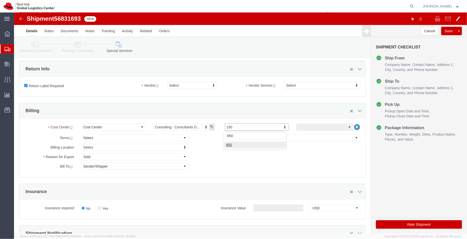
type input "850"
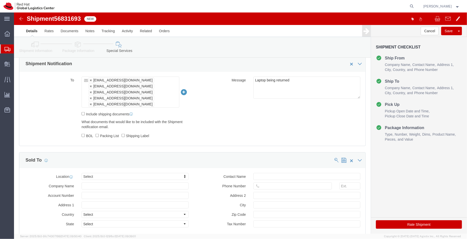
scroll to position [235, 0]
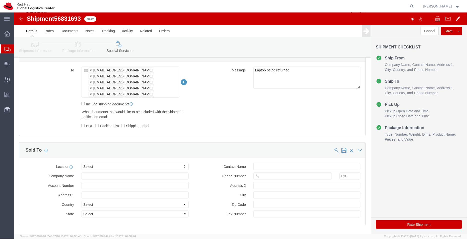
click button "Rate Shipment"
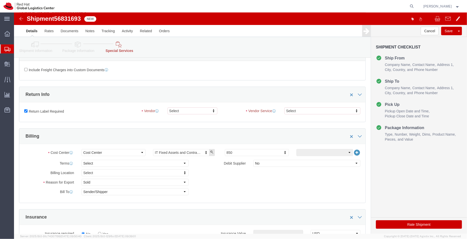
scroll to position [54, 0]
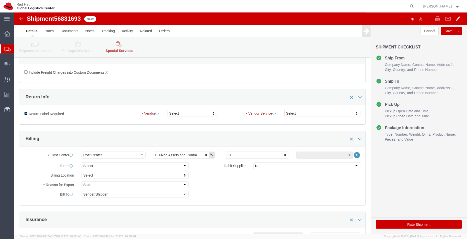
click input "Return Label Required"
checkbox input "false"
click button "Rate Shipment"
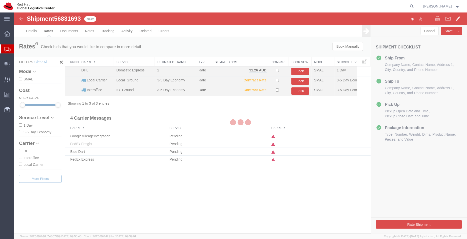
scroll to position [0, 0]
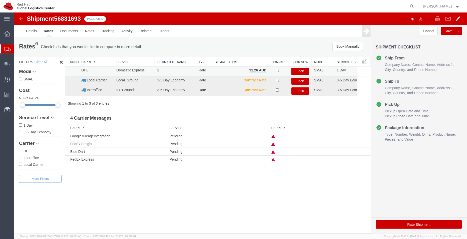
click at [300, 70] on button "Book" at bounding box center [300, 71] width 18 height 7
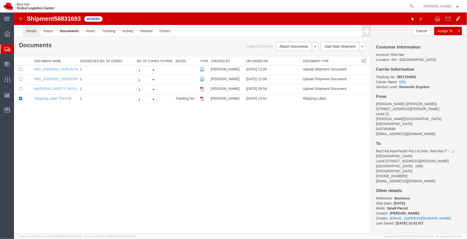
click at [37, 34] on link "Details" at bounding box center [31, 31] width 18 height 12
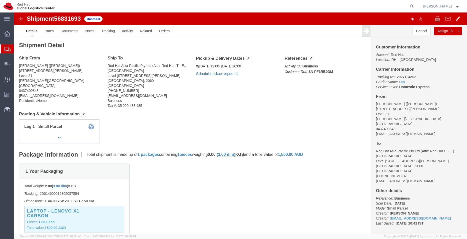
click link "Schedule pickup request"
drag, startPoint x: 245, startPoint y: 54, endPoint x: 184, endPoint y: 53, distance: 60.3
click p "09/19/2025 12:00 - 09/19/2025 16:00"
copy p "09/19/2025 12:00 - 09/19/2025 16:00"
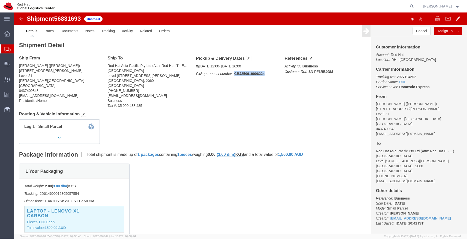
drag, startPoint x: 253, startPoint y: 63, endPoint x: 220, endPoint y: 62, distance: 33.0
click p "Pickup request number : CBJ250919006224"
copy b "CBJ250919006224"
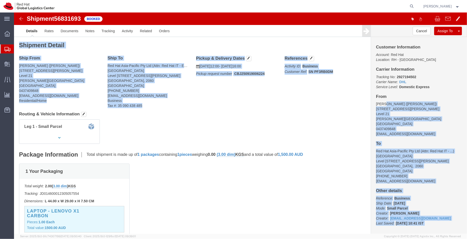
drag, startPoint x: 368, startPoint y: 92, endPoint x: 354, endPoint y: 93, distance: 14.3
click form "Shipment 56831693 4 of 4 Booked Details Rates Documents Notes Tracking Activity…"
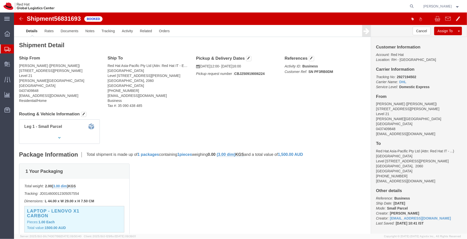
click div "Ship From Dane Butler (Dane Butler) 58 Reginald Avenue Level 21 Arana Hills, QL…"
drag, startPoint x: 367, startPoint y: 92, endPoint x: 359, endPoint y: 92, distance: 8.8
click div "Customer Information Account: Red Hat Location: RH - Brisbane Carrier Informati…"
copy address "Dane"
click link "Documents"
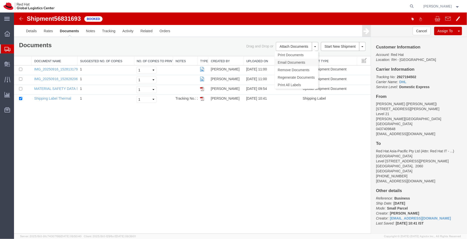
click at [288, 63] on link "Email Documents" at bounding box center [296, 63] width 44 height 8
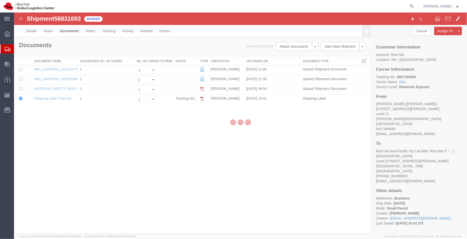
checkbox input "true"
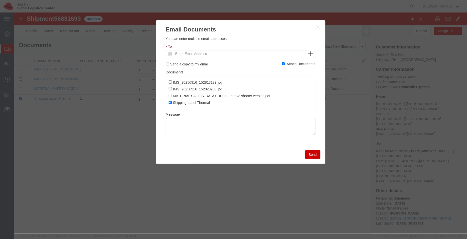
click at [218, 130] on textarea at bounding box center [241, 126] width 150 height 17
paste textarea ""Hi [PERSON_NAME], please find attached shipping label and the MSDS for the shi…"
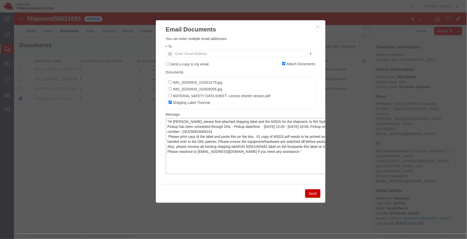
drag, startPoint x: 314, startPoint y: 134, endPoint x: 340, endPoint y: 173, distance: 47.2
click at [340, 173] on div "Email Documents Please fix the following errors You can enter multiple email ad…" at bounding box center [240, 123] width 453 height 222
type textarea ""Hi [PERSON_NAME], please find attached shipping label and the MSDS for the shi…"
click at [171, 97] on input "MATERIAL SAFETY DATA SHEET- Lenovo shorter version.pdf" at bounding box center [169, 95] width 3 height 3
checkbox input "true"
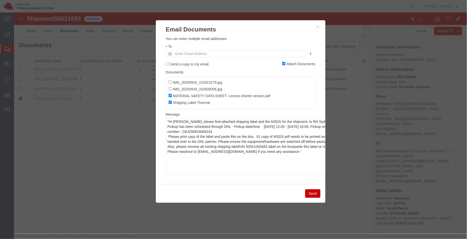
click at [201, 57] on ul "Enter Email Address" at bounding box center [236, 53] width 140 height 7
type input "dane"
type input "danelson@redhat.com"
click at [311, 198] on button "Send" at bounding box center [312, 193] width 15 height 9
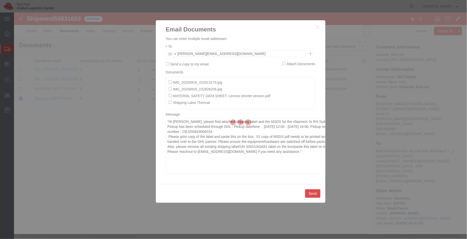
checkbox input "false"
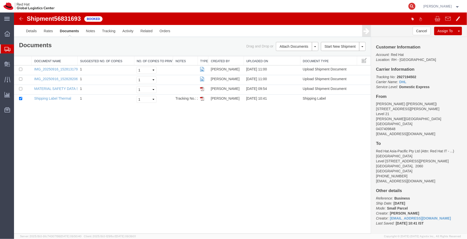
click at [409, 7] on icon at bounding box center [411, 6] width 7 height 7
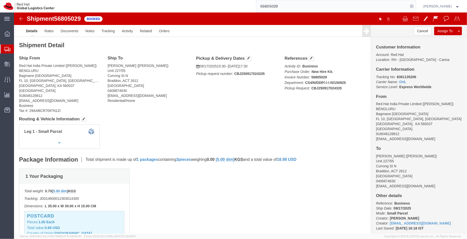
drag, startPoint x: 245, startPoint y: 4, endPoint x: 224, endPoint y: 3, distance: 21.0
click at [224, 3] on div "56805029" at bounding box center [237, 6] width 358 height 13
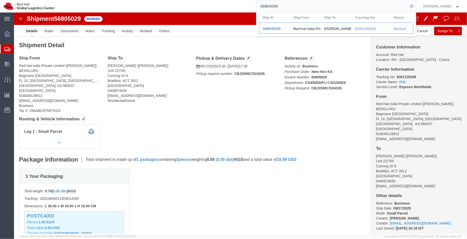
click at [271, 27] on span "56805029" at bounding box center [272, 29] width 18 height 4
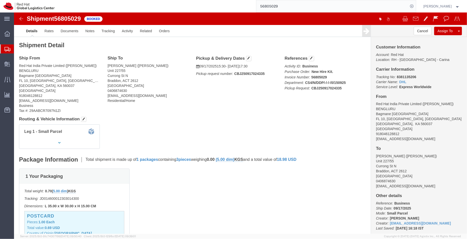
drag, startPoint x: 282, startPoint y: 7, endPoint x: 239, endPoint y: 8, distance: 43.5
click at [239, 8] on div "56805029" at bounding box center [237, 6] width 358 height 13
type input "56804925"
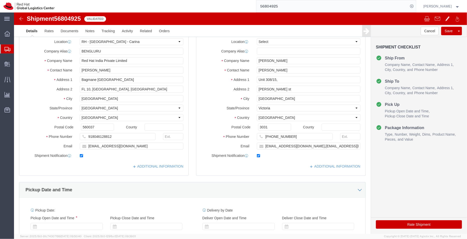
select select "37925"
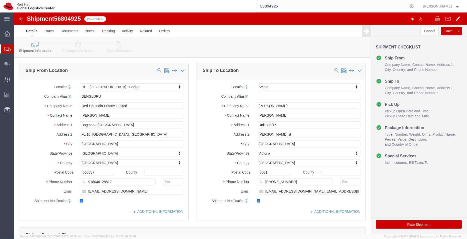
scroll to position [40, 0]
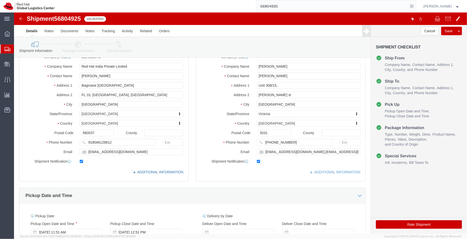
click link "ADDITIONAL INFORMATION"
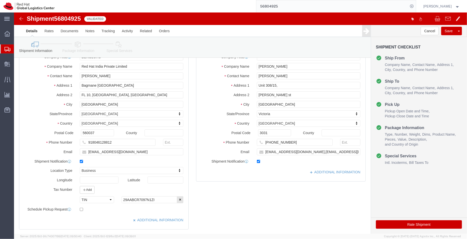
click div "Location Select Select My Profile Location RH - Amsterdam - MSO RH - Amsterdam …"
click link "ADDITIONAL INFORMATION"
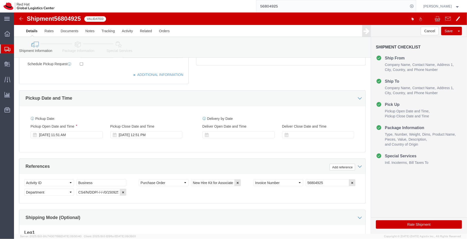
scroll to position [189, 0]
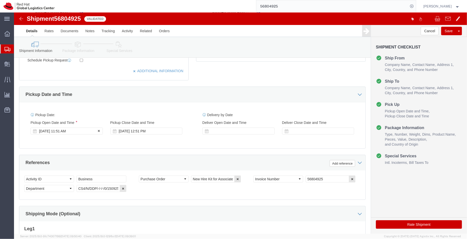
click div "Sep 17 2025 11:51 AM"
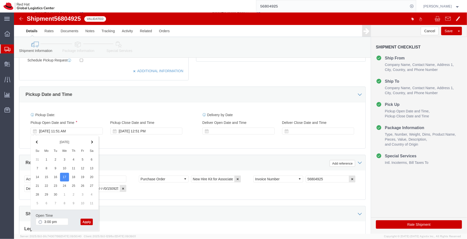
type input "3:00 PM"
click button "Apply"
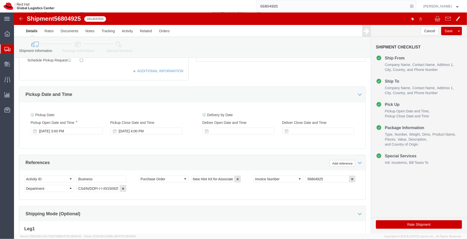
scroll to position [265, 0]
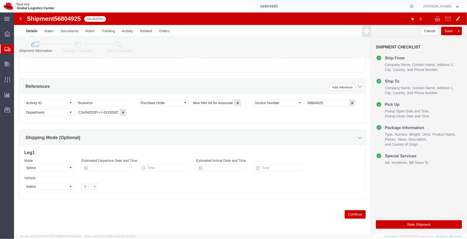
click link "Package Information"
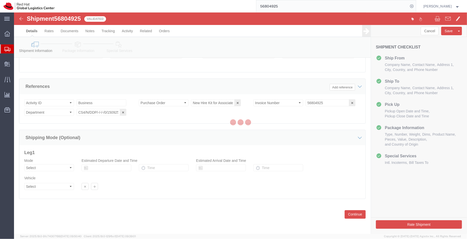
scroll to position [37, 0]
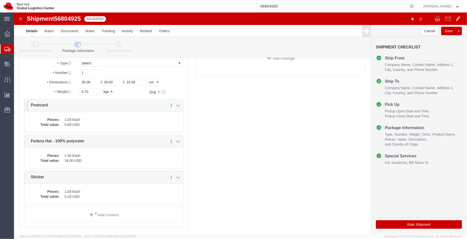
click dd "1.00 Each"
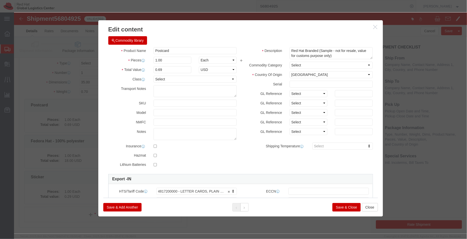
click button "Save & Close"
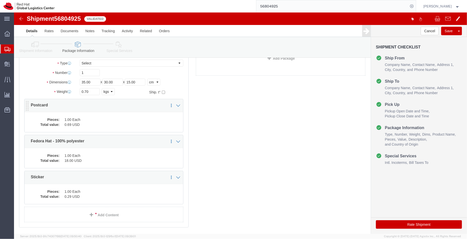
click dd "0.69 USD"
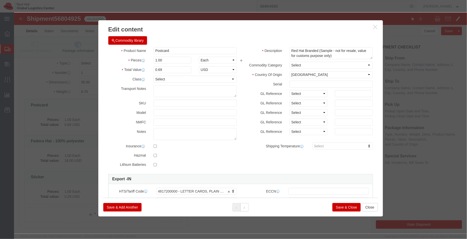
click button "Save & Close"
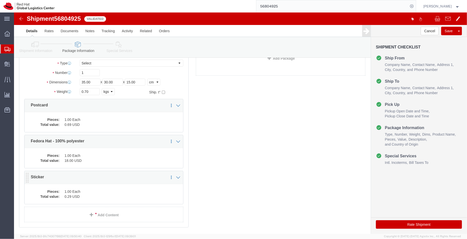
click dd "1.00 Each"
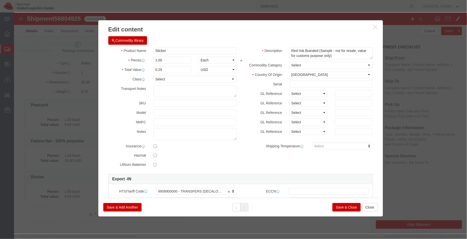
click button "Save & Close"
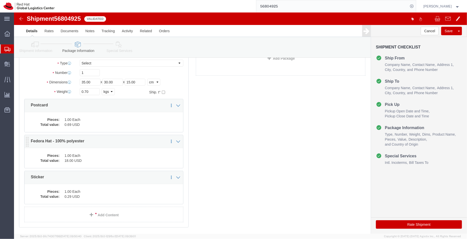
click dd "18.00 USD"
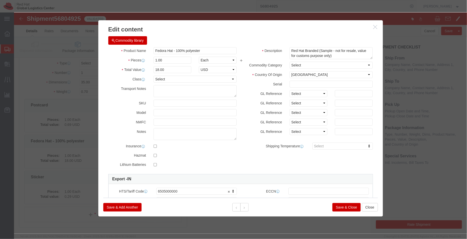
click button "Save & Close"
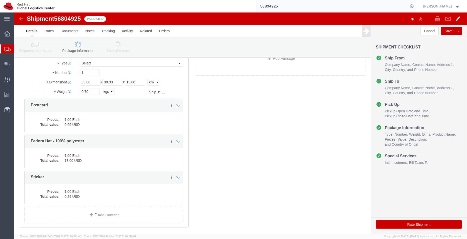
click icon
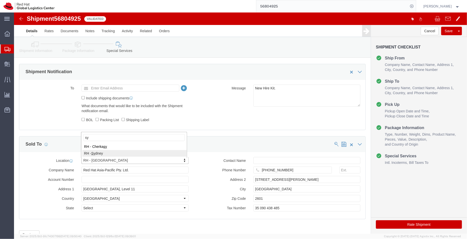
type input "sy"
select select "50511"
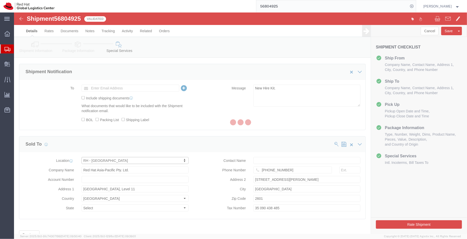
type input "Level [STREET_ADDRESS][PERSON_NAME]"
type input "[PHONE_NUMBER]"
type input "[GEOGRAPHIC_DATA]"
type input "2060"
type input "Red Hat Asia-Pacific Pty Ltd"
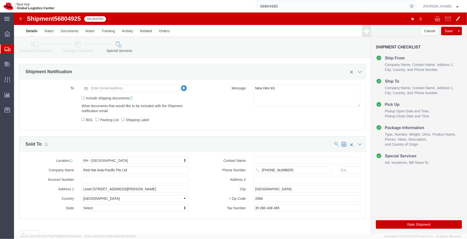
click icon
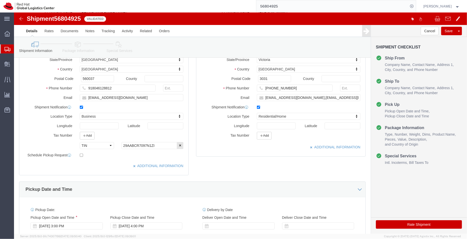
scroll to position [93, 0]
drag, startPoint x: 284, startPoint y: 86, endPoint x: 234, endPoint y: 84, distance: 49.8
click div "Email bcrackne@redhat.com,apaclogistics@redhat.com"
type input "[EMAIL_ADDRESS][DOMAIN_NAME]"
click icon
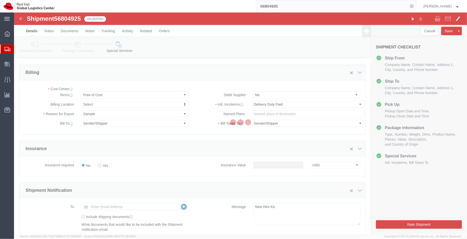
select select "COSTCENTER"
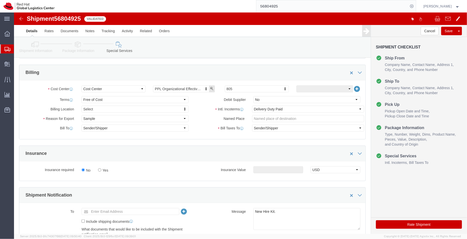
scroll to position [238, 0]
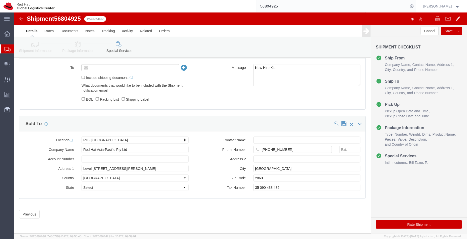
click input "text"
paste input "bcrackne@redhat.com"
type input "bcrackne@redhat.com"
click icon
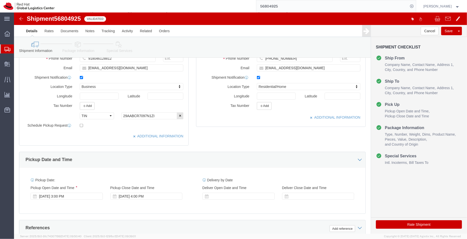
scroll to position [115, 0]
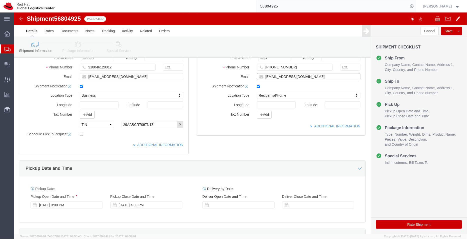
drag, startPoint x: 244, startPoint y: 70, endPoint x: 239, endPoint y: 71, distance: 5.3
click div "Location My Profile Location [GEOGRAPHIC_DATA] - [GEOGRAPHIC_DATA] - [GEOGRAPHI…"
click icon
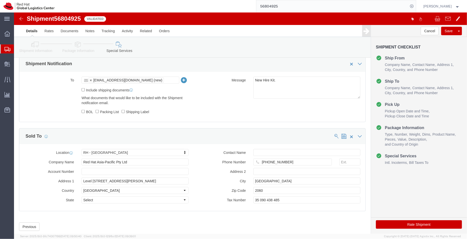
scroll to position [233, 0]
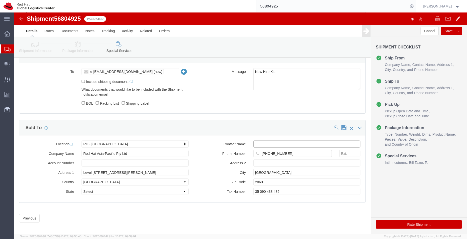
click input "text"
paste input "[EMAIL_ADDRESS][DOMAIN_NAME]"
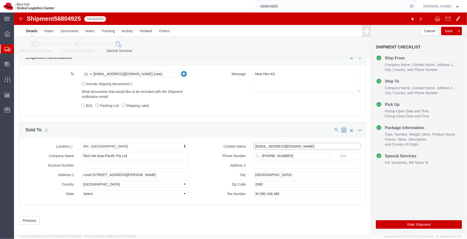
scroll to position [238, 0]
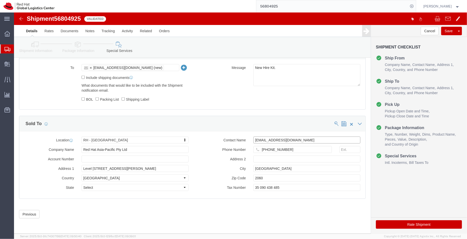
type input "[EMAIL_ADDRESS][DOMAIN_NAME]"
click button "Rate Shipment"
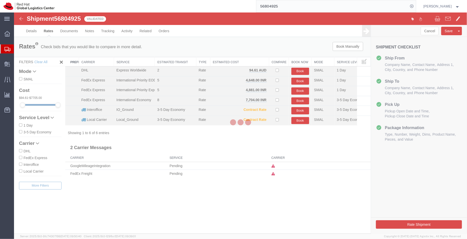
scroll to position [0, 0]
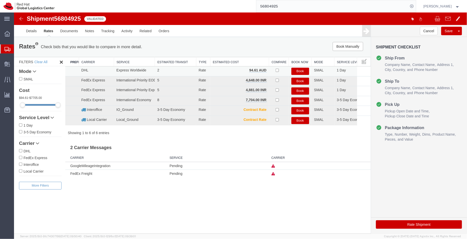
click at [298, 70] on button "Book" at bounding box center [300, 71] width 18 height 7
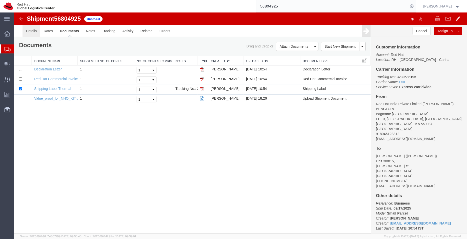
click at [30, 29] on link "Details" at bounding box center [31, 31] width 18 height 12
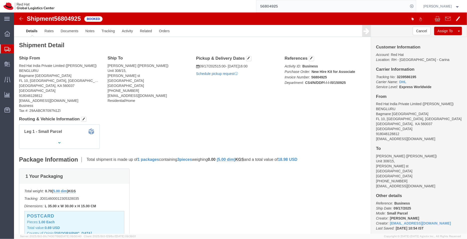
click link "Schedule pickup request"
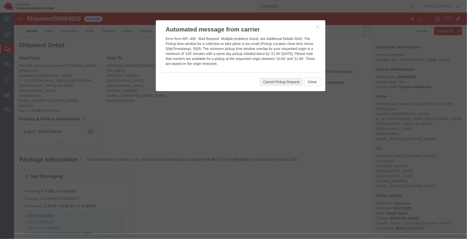
click icon "button"
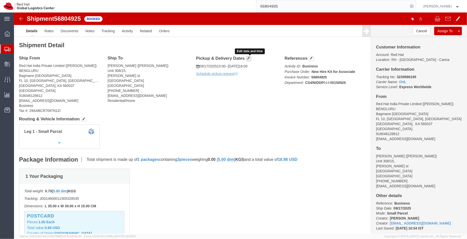
click span "button"
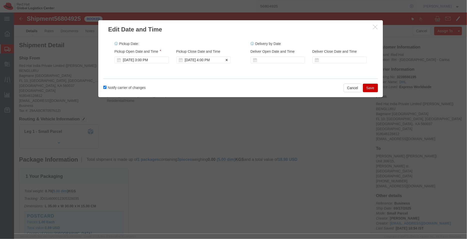
click div "[DATE] 4:00 PM"
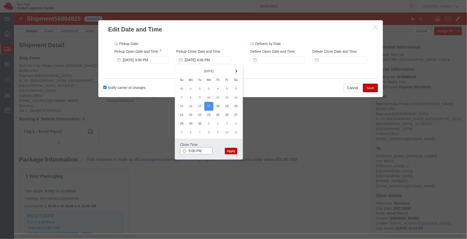
type input "5:00 PM"
click button "Apply"
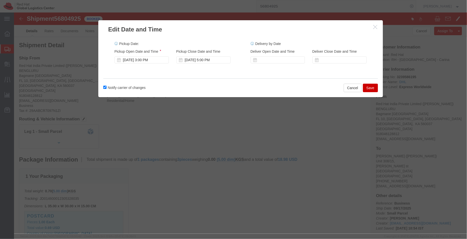
click button "Save"
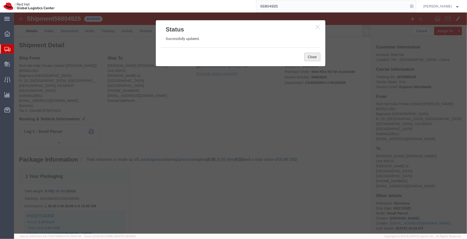
click button "Close"
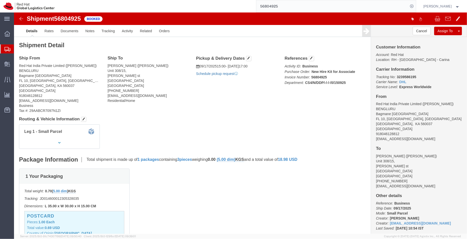
click link "Schedule pickup request"
drag, startPoint x: 253, startPoint y: 60, endPoint x: 185, endPoint y: 54, distance: 68.8
click div "Pickup & Delivery Dates 09/17/2025 15:00 - 09/17/2025 17:00 Pickup request numb…"
click link "Documents"
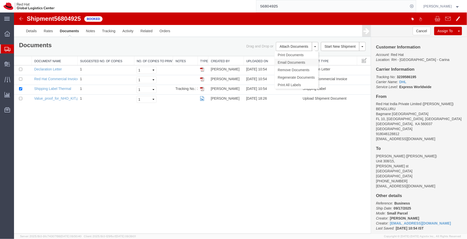
click at [284, 62] on link "Email Documents" at bounding box center [296, 63] width 44 height 8
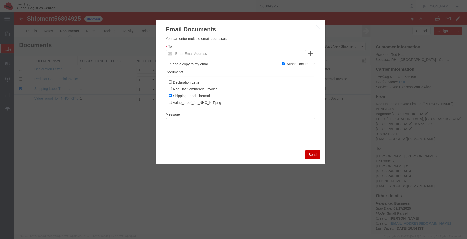
click at [209, 127] on textarea at bounding box center [241, 126] width 150 height 17
paste textarea "09/17/2025 15:00 - 09/17/2025 17:00 Pickup request number: CBJ250917087863"
click at [168, 133] on textarea "09/17/2025 15:00 - 09/17/2025 17:00 Pickup request number: CBJ250917087863" at bounding box center [241, 126] width 150 height 17
click at [167, 120] on textarea "09/17/2025 15:00 - 09/17/2025 17:00 DHL Pickup request number: CBJ250917087863" at bounding box center [241, 126] width 150 height 17
type textarea "Pickup date/time -09/17/2025 15:00 - 09/17/2025 17:00 DHL Pickup request number…"
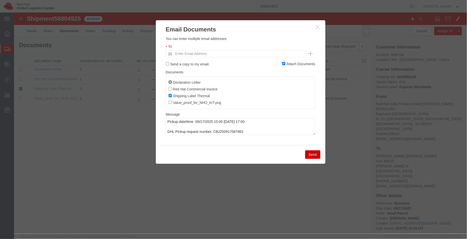
click at [170, 83] on input "Declaration Letter" at bounding box center [169, 81] width 3 height 3
checkbox input "true"
click at [171, 91] on label "Red Hat Commercial Invoice" at bounding box center [192, 89] width 49 height 6
click at [171, 90] on input "Red Hat Commercial Invoice" at bounding box center [169, 88] width 3 height 3
checkbox input "true"
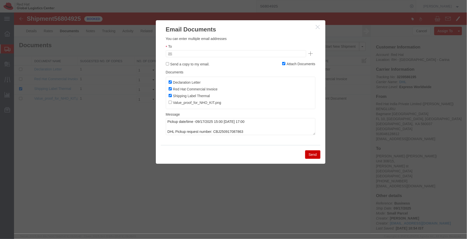
click at [198, 55] on input "text" at bounding box center [202, 53] width 59 height 7
type input "shansdah"
type input "[EMAIL_ADDRESS][DOMAIN_NAME]"
click at [309, 154] on button "Send" at bounding box center [312, 154] width 15 height 9
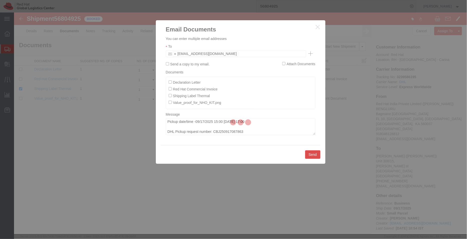
checkbox input "false"
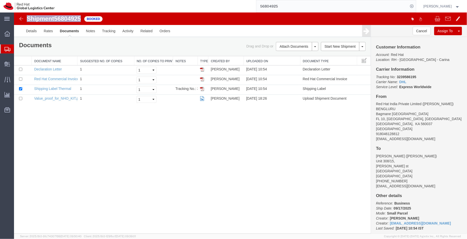
drag, startPoint x: 82, startPoint y: 20, endPoint x: 25, endPoint y: 17, distance: 57.1
click at [25, 17] on div "Shipment 56804925 4 of 4 Booked" at bounding box center [127, 20] width 226 height 10
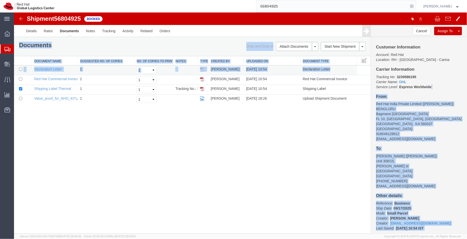
drag, startPoint x: 440, startPoint y: 86, endPoint x: 369, endPoint y: 73, distance: 72.2
click at [369, 73] on form "Shipment 56804925 4 of 4 Booked Details Rates Documents Notes Tracking Activity…" at bounding box center [240, 58] width 453 height 92
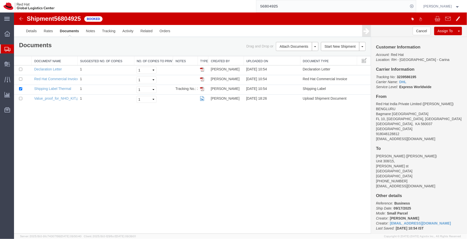
click at [434, 78] on p "Tracking No: 3239586195 Carrier Name: DHL DHL Service Level: Express Worldwide" at bounding box center [419, 81] width 86 height 15
drag, startPoint x: 432, startPoint y: 83, endPoint x: 387, endPoint y: 76, distance: 45.0
click at [387, 76] on p "Tracking No: 3239586195 Carrier Name: DHL DHL Service Level: Express Worldwide" at bounding box center [419, 81] width 86 height 15
drag, startPoint x: 434, startPoint y: 86, endPoint x: 373, endPoint y: 78, distance: 60.9
click at [373, 78] on div "Customer Information Account: Red Hat Location: RH - Bangalore - Carina Carrier…" at bounding box center [419, 135] width 96 height 197
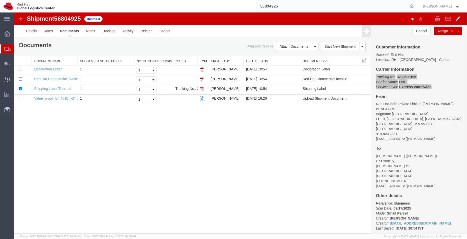
click at [0, 0] on span "Shipment Manager" at bounding box center [0, 0] width 0 height 0
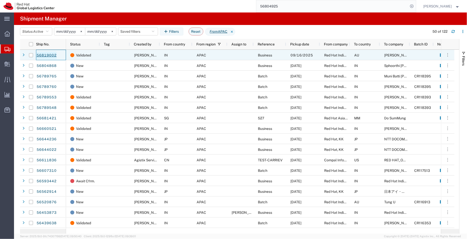
click at [49, 56] on link "56819002" at bounding box center [46, 56] width 21 height 8
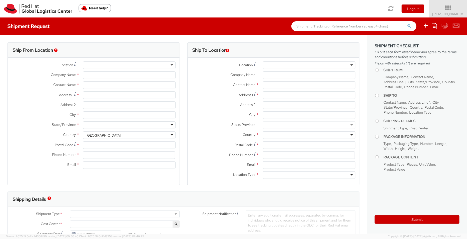
click at [271, 64] on div at bounding box center [309, 66] width 93 height 8
select select
type input "b"
select select "901"
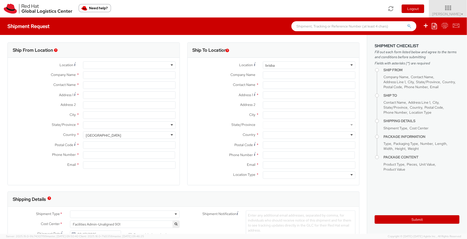
type input "brisba"
type input "Red Hat India Private Limited"
type input "[PERSON_NAME]"
type input "[STREET_ADDRESS]"
type input "[GEOGRAPHIC_DATA], [GEOGRAPHIC_DATA]"
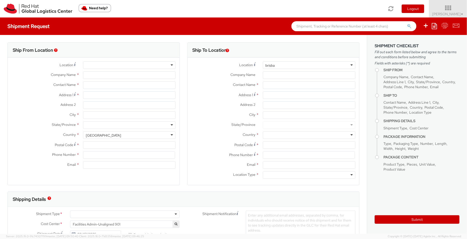
type input "[GEOGRAPHIC_DATA]"
type input "411013"
type input "912066817076"
type input "[EMAIL_ADDRESS][DOMAIN_NAME]"
select select "CM"
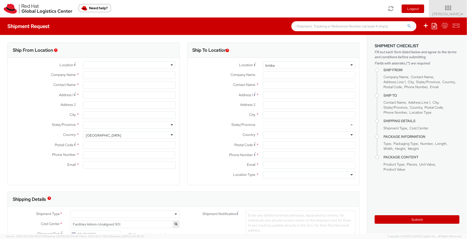
select select "KGS"
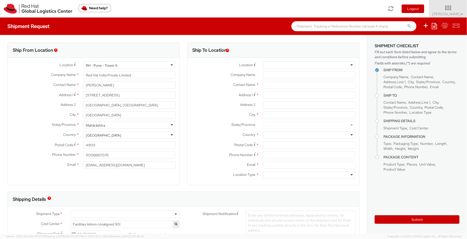
click at [288, 67] on div at bounding box center [309, 66] width 93 height 8
type input "bris"
type input "Red Hat Asia-Pacific Pty. Ltd."
type input "345 Queen St"
type input "Level 21"
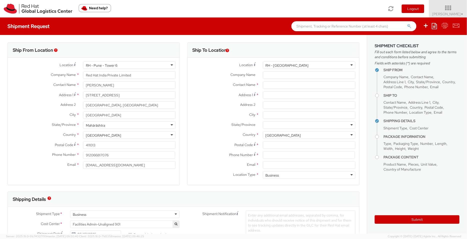
type input "BRISBANE"
type input "4000"
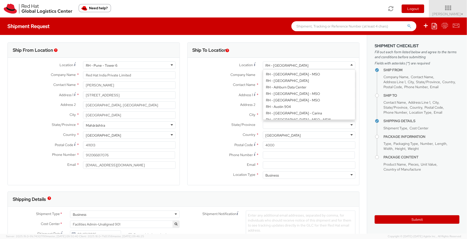
click at [293, 62] on div "RH - [GEOGRAPHIC_DATA]" at bounding box center [309, 66] width 93 height 8
type input "br"
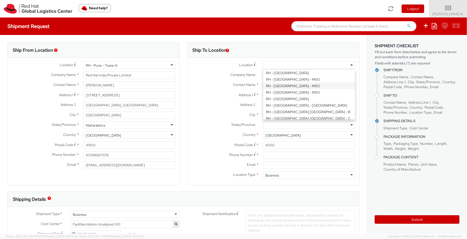
type input "310 Edwards Street"
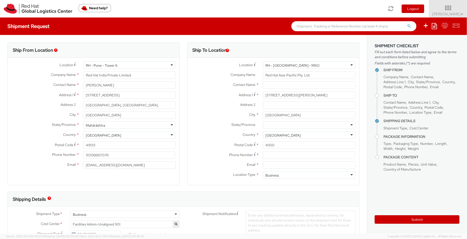
scroll to position [0, 0]
select select
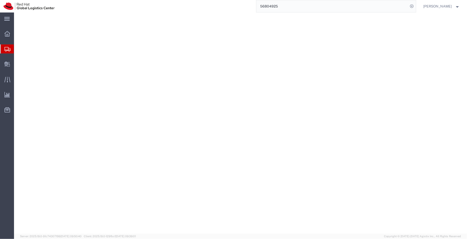
select select "37925"
select select
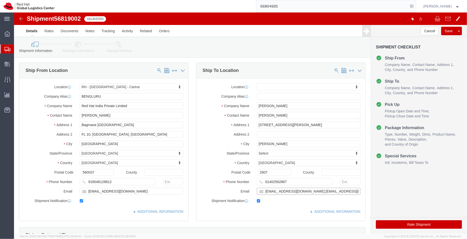
drag, startPoint x: 283, startPoint y: 178, endPoint x: 236, endPoint y: 173, distance: 46.8
click div "Location My Profile Location [GEOGRAPHIC_DATA] - [GEOGRAPHIC_DATA] - [GEOGRAPHI…"
type input "[EMAIL_ADDRESS][DOMAIN_NAME]"
click icon
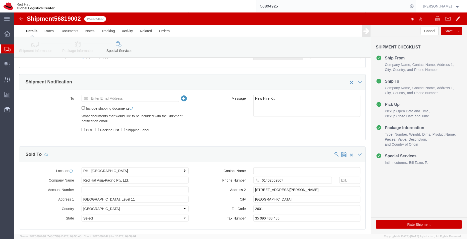
scroll to position [207, 0]
click input "text"
paste input "[EMAIL_ADDRESS][DOMAIN_NAME]"
type input "[EMAIL_ADDRESS][DOMAIN_NAME]"
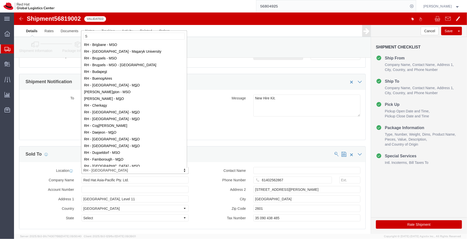
scroll to position [0, 0]
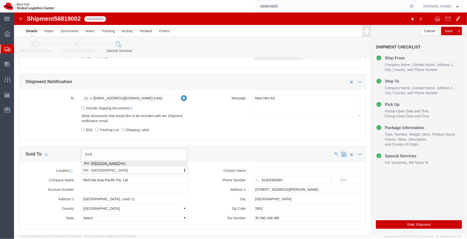
type input "SYD"
select select "50511"
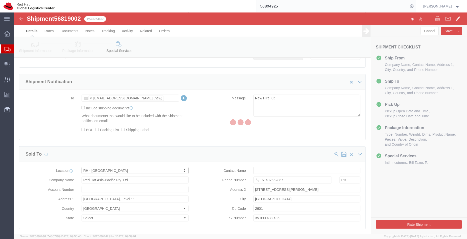
type input "Red Hat Asia-Pacific Pty Ltd"
type input "Level [STREET_ADDRESS][PERSON_NAME]"
type input "[PHONE_NUMBER]"
type input "[GEOGRAPHIC_DATA]"
type input "2060"
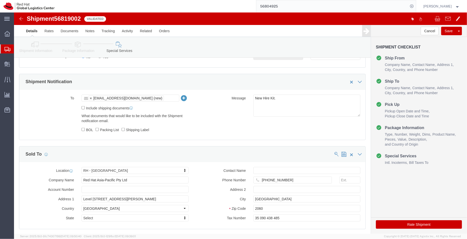
click icon
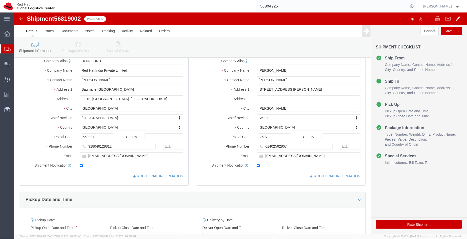
scroll to position [29, 0]
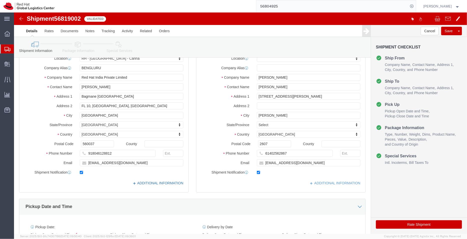
click link "ADDITIONAL INFORMATION"
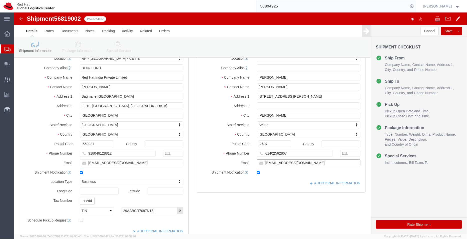
drag, startPoint x: 284, startPoint y: 152, endPoint x: 206, endPoint y: 145, distance: 78.1
click div "Location My Profile Location [GEOGRAPHIC_DATA] - [GEOGRAPHIC_DATA] - [GEOGRAPHI…"
click link "ADDITIONAL INFORMATION"
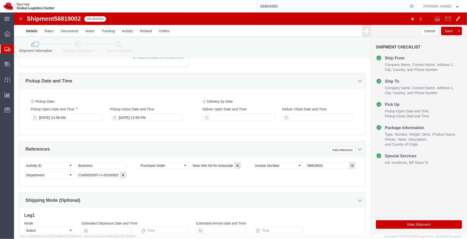
scroll to position [203, 0]
click div "[DATE] 11:58 AM"
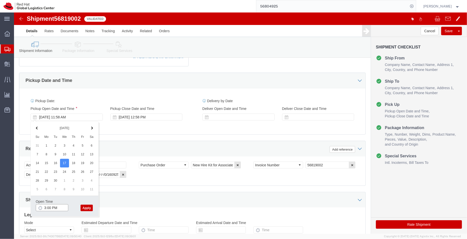
type input "3:00 PM"
click button "Apply"
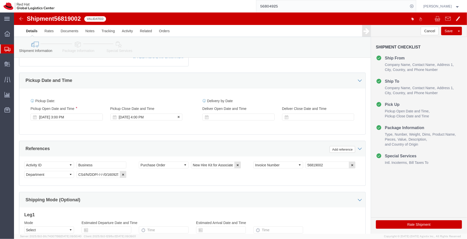
click div "[DATE] 4:00 PM"
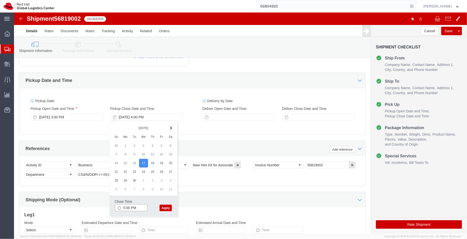
type input "5:00 PM"
click button "Apply"
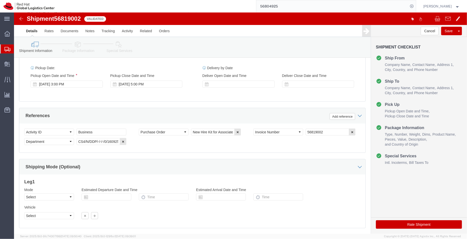
scroll to position [265, 0]
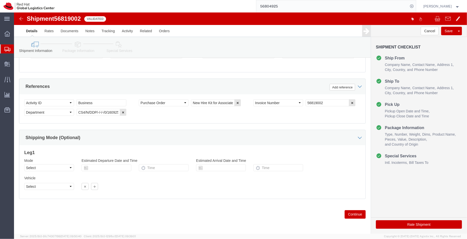
click icon
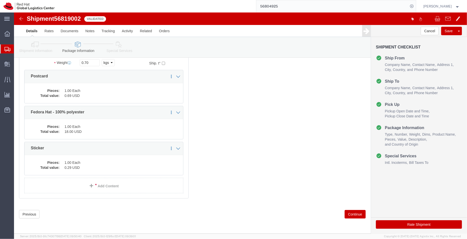
scroll to position [37, 0]
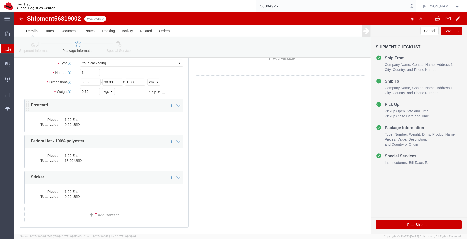
click dd "0.69 USD"
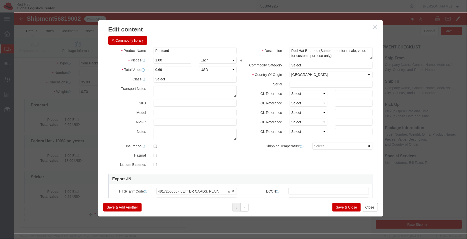
click button "Save & Close"
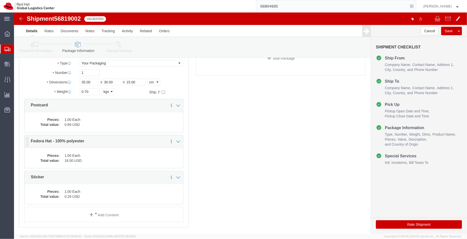
click dd "1.00 Each"
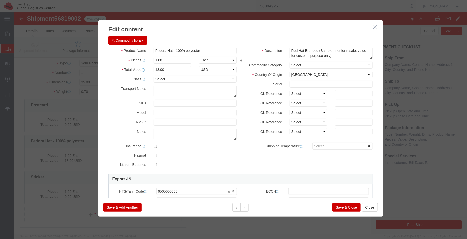
click button "Save & Close"
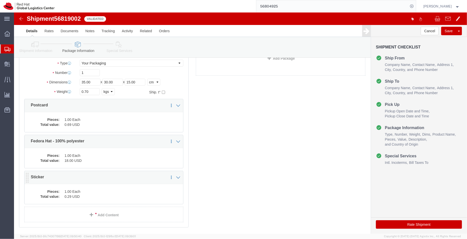
click dd "1.00 Each"
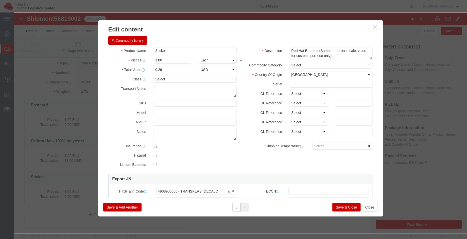
click button "Save & Close"
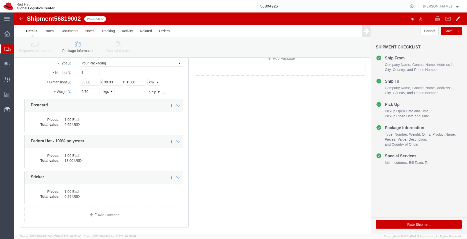
click link "Special Services"
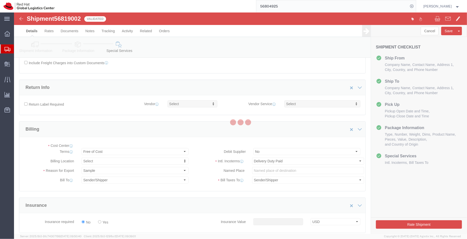
select select "COSTCENTER"
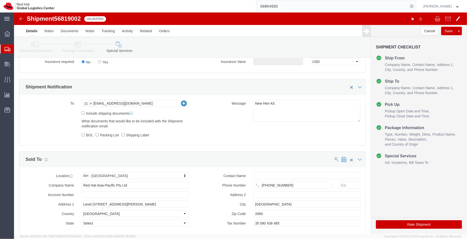
scroll to position [238, 0]
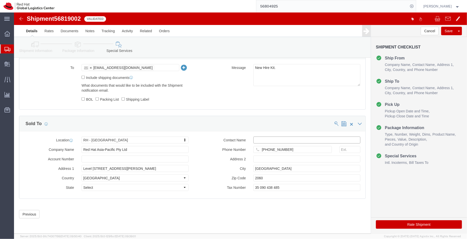
click input "text"
paste input "[EMAIL_ADDRESS][DOMAIN_NAME]"
type input "[EMAIL_ADDRESS][DOMAIN_NAME]"
click button "Rate Shipment"
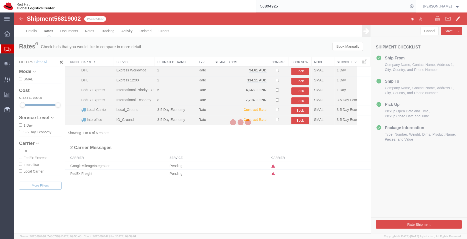
scroll to position [0, 0]
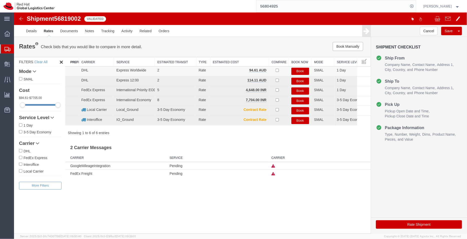
click at [300, 69] on button "Book" at bounding box center [300, 71] width 18 height 7
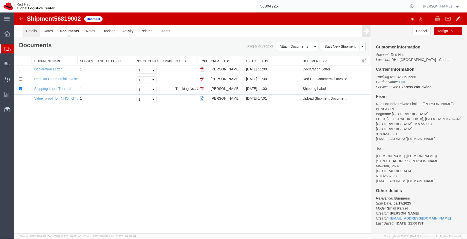
click at [30, 30] on link "Details" at bounding box center [31, 31] width 18 height 12
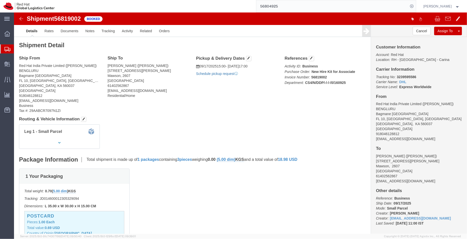
click link "Schedule pickup request"
drag, startPoint x: 257, startPoint y: 61, endPoint x: 183, endPoint y: 52, distance: 74.2
click div "Pickup & Delivery Dates [DATE] 15:00 - [DATE] 17:00 Pickup request number : CBJ…"
copy div "[DATE] 15:00 - [DATE] 17:00 Pickup request number : CBJ250917086669"
click link "Documents"
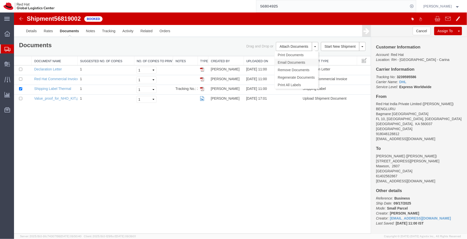
click at [285, 62] on link "Email Documents" at bounding box center [296, 63] width 44 height 8
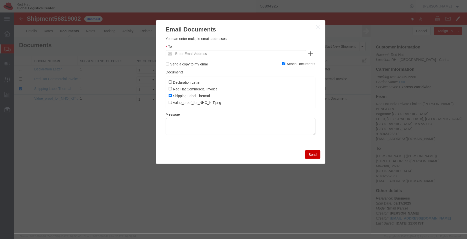
click at [214, 129] on textarea at bounding box center [241, 126] width 150 height 17
paste textarea "[DATE] 15:00 - [DATE] 17:00 Pickup request number: CBJ250917086669"
click at [167, 133] on textarea "[DATE] 15:00 - [DATE] 17:00 Pickup request number: CBJ250917086669" at bounding box center [241, 126] width 150 height 17
click at [167, 123] on textarea "[DATE] 15:00 - [DATE] 17:00 DHL Pickup request number: CBJ250917086669" at bounding box center [241, 126] width 150 height 17
type textarea "Pickup date/time - [DATE] 15:00 - [DATE] 17:00 DHL Pickup request number: CBJ25…"
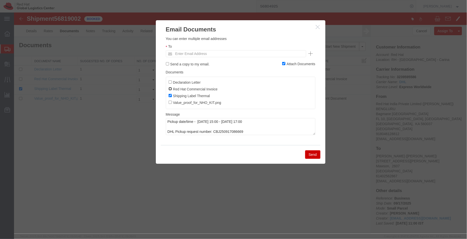
click at [168, 89] on input "Red Hat Commercial Invoice" at bounding box center [169, 88] width 3 height 3
checkbox input "true"
click at [169, 81] on input "Declaration Letter" at bounding box center [169, 81] width 3 height 3
checkbox input "true"
click at [187, 56] on input "text" at bounding box center [202, 53] width 59 height 7
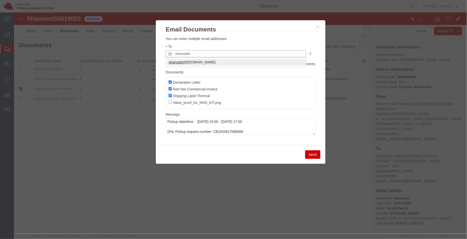
type input "shansdah"
type input "[EMAIL_ADDRESS][DOMAIN_NAME]"
click at [311, 154] on button "Send" at bounding box center [312, 154] width 15 height 9
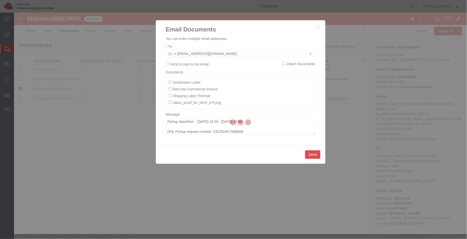
checkbox input "false"
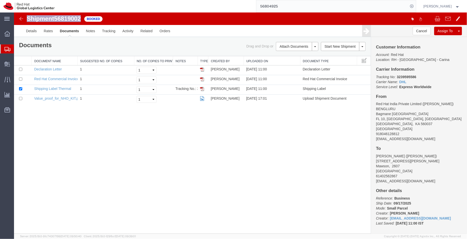
drag, startPoint x: 83, startPoint y: 16, endPoint x: 27, endPoint y: 20, distance: 55.6
click at [27, 20] on div "Shipment 56819002 4 of 4 Booked" at bounding box center [127, 20] width 226 height 10
copy h1 "Shipment 56819002"
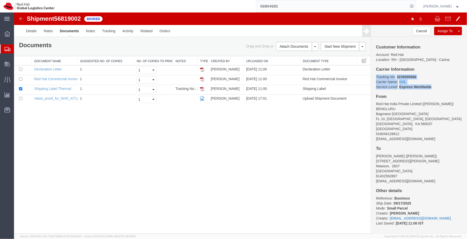
drag, startPoint x: 434, startPoint y: 88, endPoint x: 374, endPoint y: 75, distance: 60.6
click at [374, 75] on div "Customer Information Account: Red Hat Location: [GEOGRAPHIC_DATA] - [GEOGRAPHIC…" at bounding box center [419, 135] width 96 height 197
copy p "Tracking No: 3239595586 Carrier Name: DHL DHL Service Level: Express Worldwide"
click at [38, 32] on link "Details" at bounding box center [31, 31] width 18 height 12
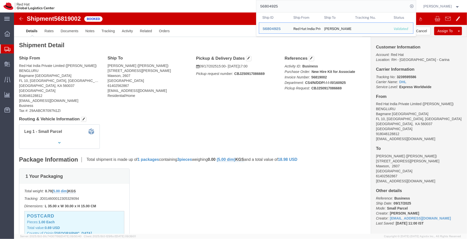
drag, startPoint x: 286, startPoint y: 4, endPoint x: 256, endPoint y: 4, distance: 29.5
click at [256, 4] on div "56804925 Ship ID Ship From Ship To Tracking Nu. Status Ship ID 56804925 Ship Fr…" at bounding box center [237, 6] width 358 height 13
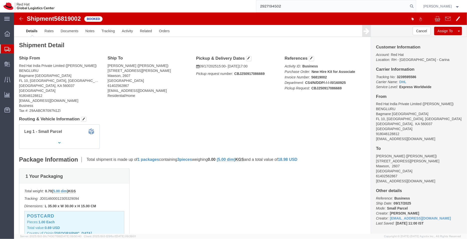
type input "2927194502"
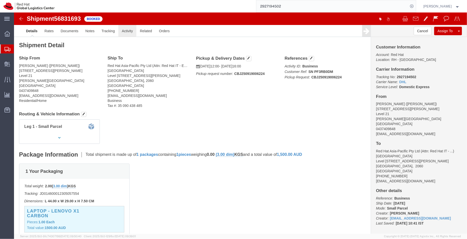
click link "Activity"
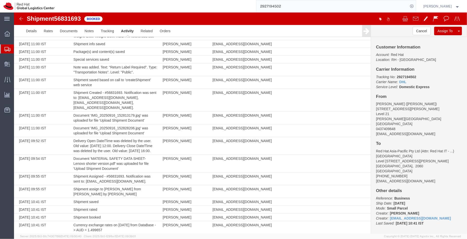
scroll to position [151, 0]
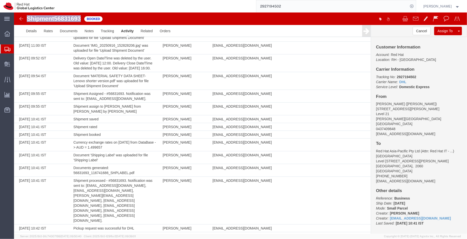
drag, startPoint x: 84, startPoint y: 18, endPoint x: 27, endPoint y: 19, distance: 57.0
click at [27, 19] on div "Shipment 56831693 24 of 24 Booked" at bounding box center [127, 20] width 226 height 10
copy h1 "Shipment 56831693"
click at [68, 32] on link "Documents" at bounding box center [68, 31] width 25 height 12
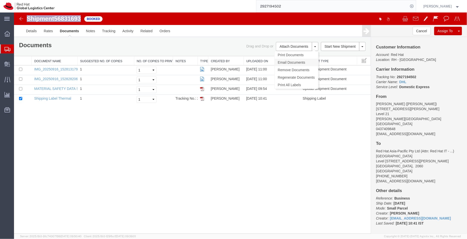
click at [292, 63] on link "Email Documents" at bounding box center [296, 63] width 44 height 8
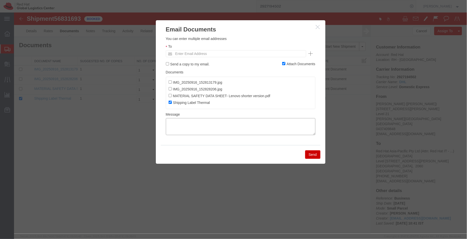
click at [184, 127] on textarea at bounding box center [241, 126] width 150 height 17
paste textarea ""Hi [PERSON_NAME], please find attached shipping label and the MSDS for the shi…"
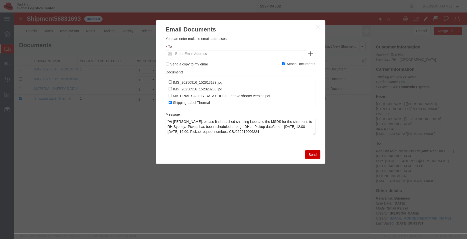
scroll to position [24, 0]
type textarea ""Hi [PERSON_NAME], please find attached shipping label and the MSDS for the shi…"
click at [171, 96] on input "MATERIAL SAFETY DATA SHEET- Lenovo shorter version.pdf" at bounding box center [169, 95] width 3 height 3
checkbox input "true"
click at [193, 53] on input "text" at bounding box center [202, 53] width 59 height 7
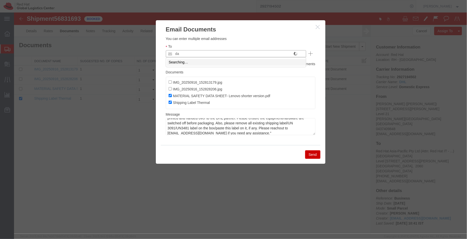
type input "d"
paste input "[EMAIL_ADDRESS][DOMAIN_NAME]"
type input "[EMAIL_ADDRESS][DOMAIN_NAME]"
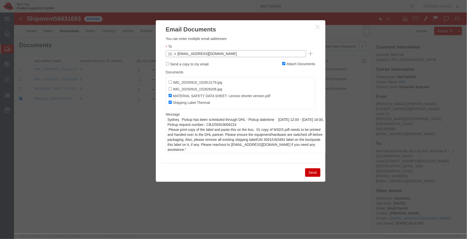
scroll to position [0, 0]
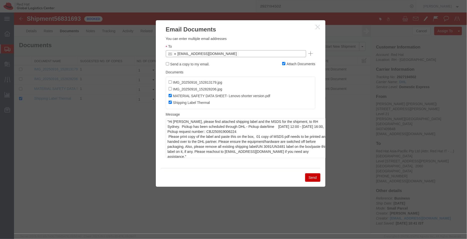
drag, startPoint x: 313, startPoint y: 133, endPoint x: 328, endPoint y: 157, distance: 27.4
click at [328, 157] on div "Email Documents Please fix the following errors You can enter multiple email ad…" at bounding box center [240, 123] width 453 height 222
click at [315, 182] on button "Send" at bounding box center [312, 177] width 15 height 9
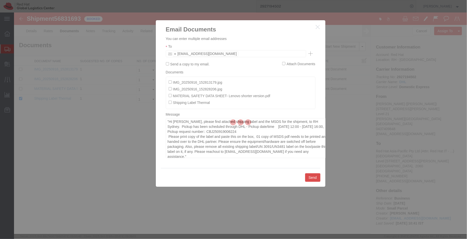
checkbox input "false"
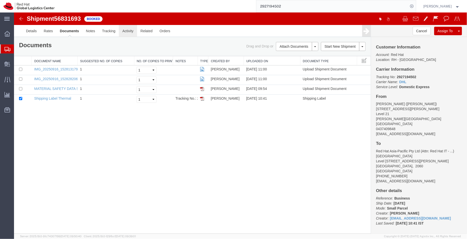
click at [125, 30] on link "Activity" at bounding box center [128, 31] width 18 height 12
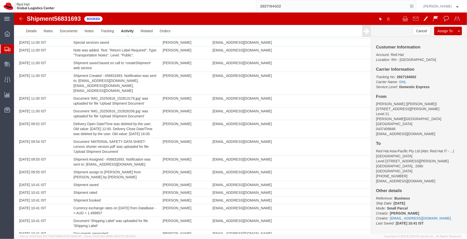
scroll to position [169, 0]
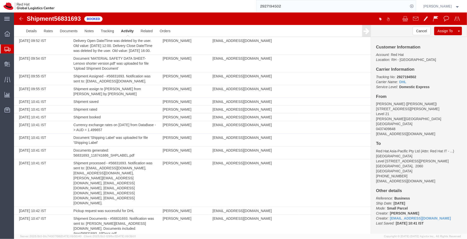
click at [0, 0] on span "Shipment Manager" at bounding box center [0, 0] width 0 height 0
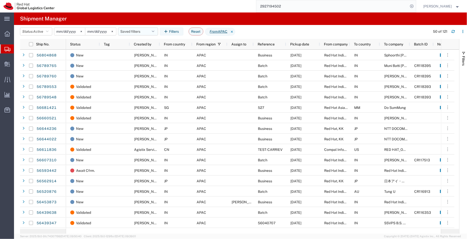
click at [150, 30] on button "Saved filters" at bounding box center [138, 32] width 40 height 8
